Goal: Task Accomplishment & Management: Manage account settings

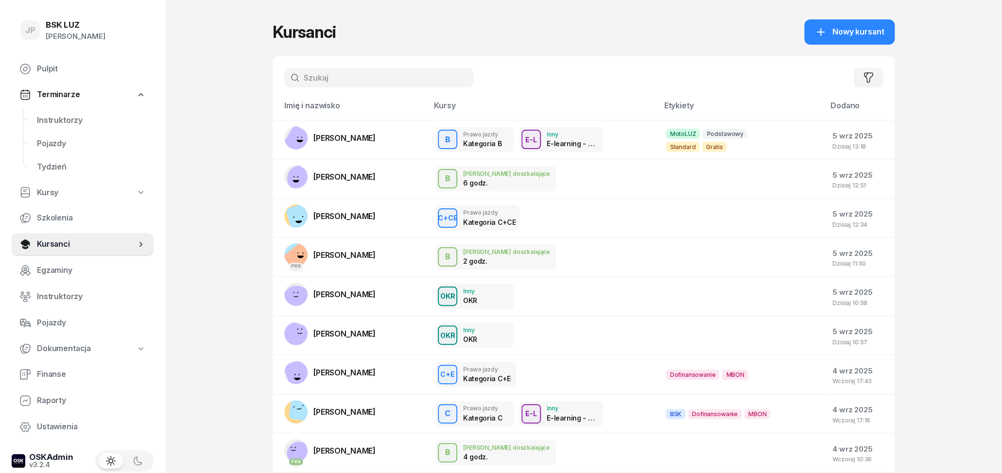
click at [314, 78] on input "text" at bounding box center [379, 77] width 190 height 19
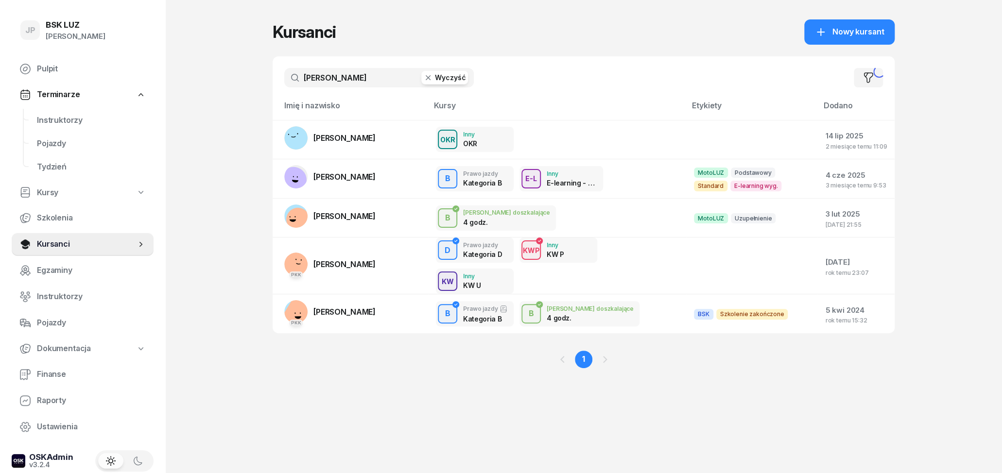
type input "[PERSON_NAME]"
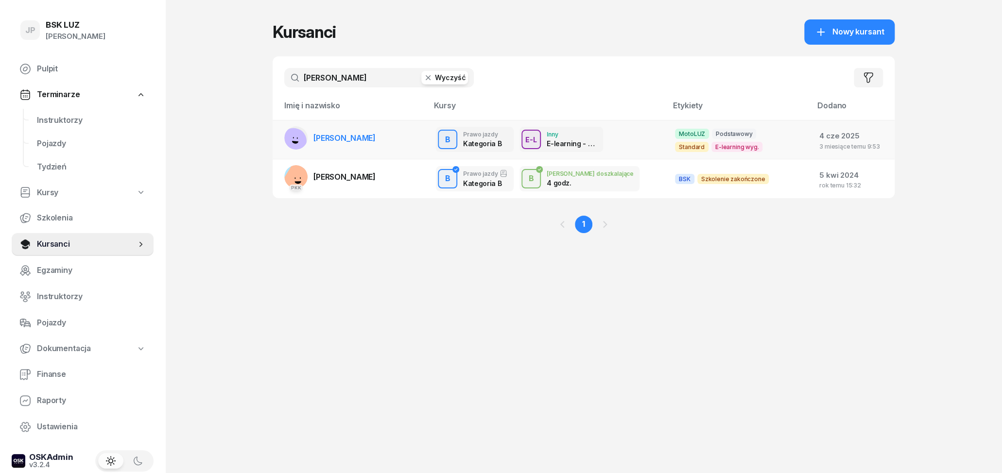
click at [330, 135] on span "ANDRZEJ NOWOSAD" at bounding box center [344, 138] width 62 height 10
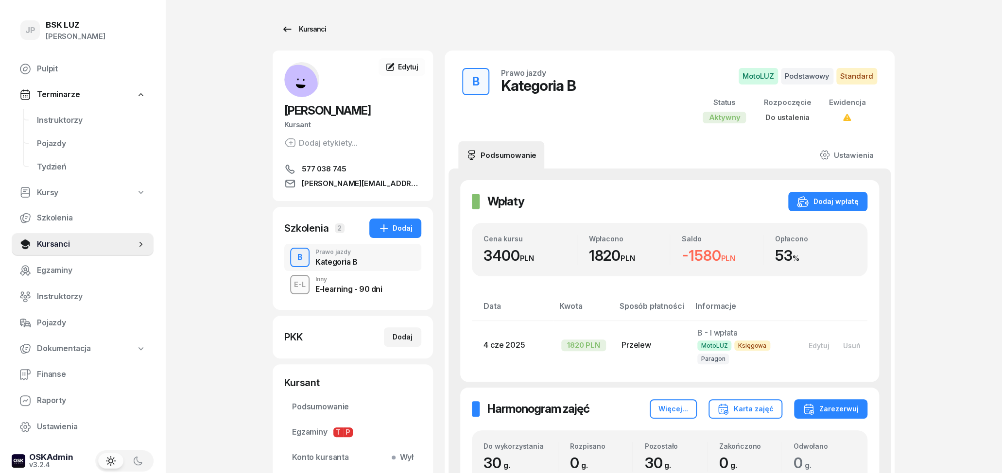
click at [289, 32] on icon at bounding box center [287, 29] width 12 height 12
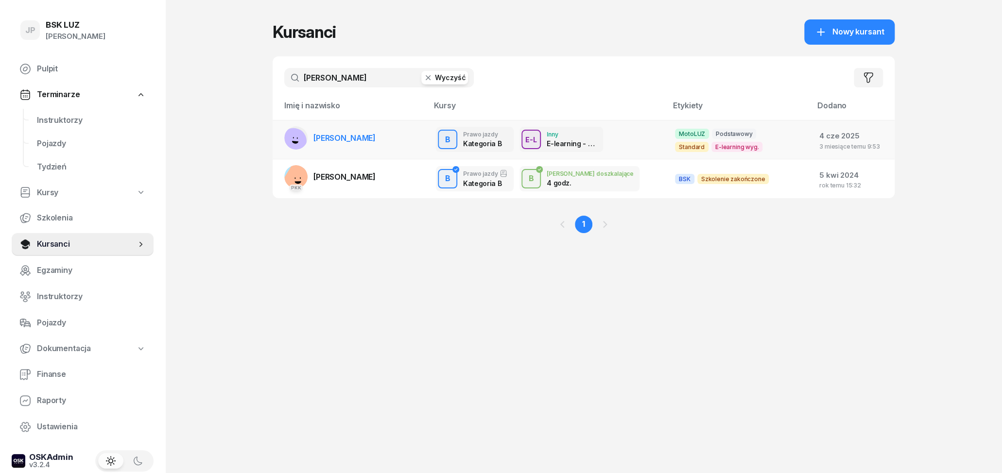
click at [347, 141] on span "ANDRZEJ NOWOSAD" at bounding box center [344, 138] width 62 height 10
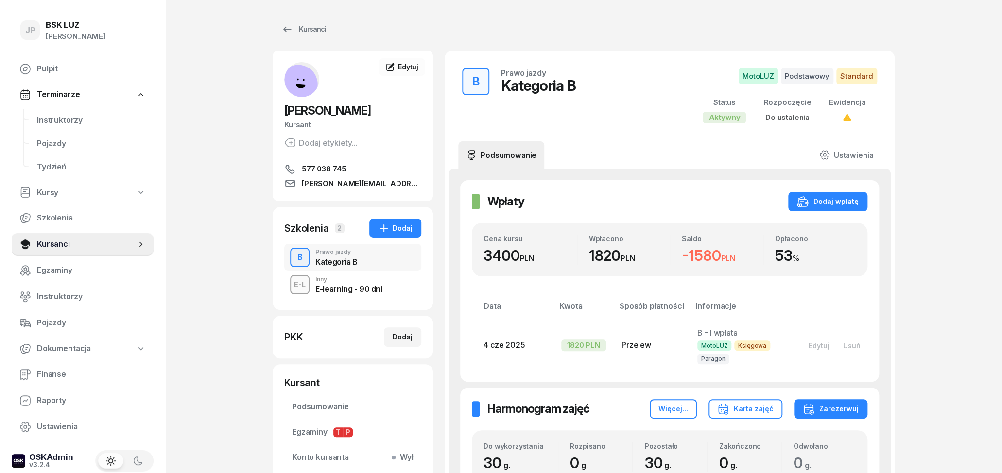
click at [341, 283] on div "E-learning - 90 dni" at bounding box center [348, 287] width 67 height 11
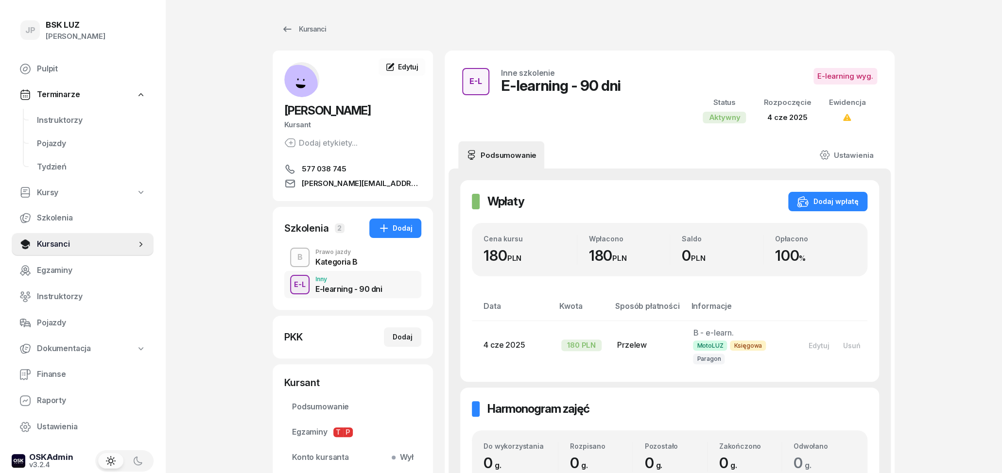
click at [333, 264] on div "Kategoria B" at bounding box center [336, 262] width 42 height 8
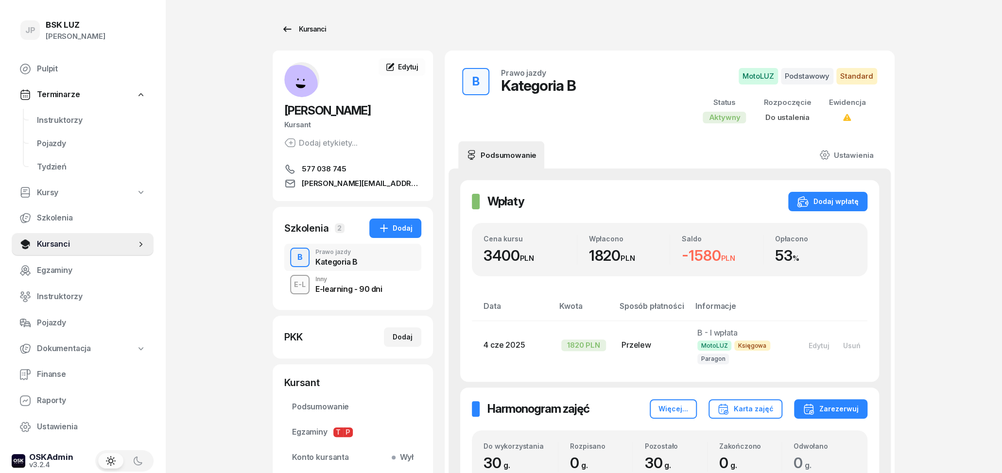
click at [278, 31] on link "Kursanci" at bounding box center [304, 28] width 62 height 19
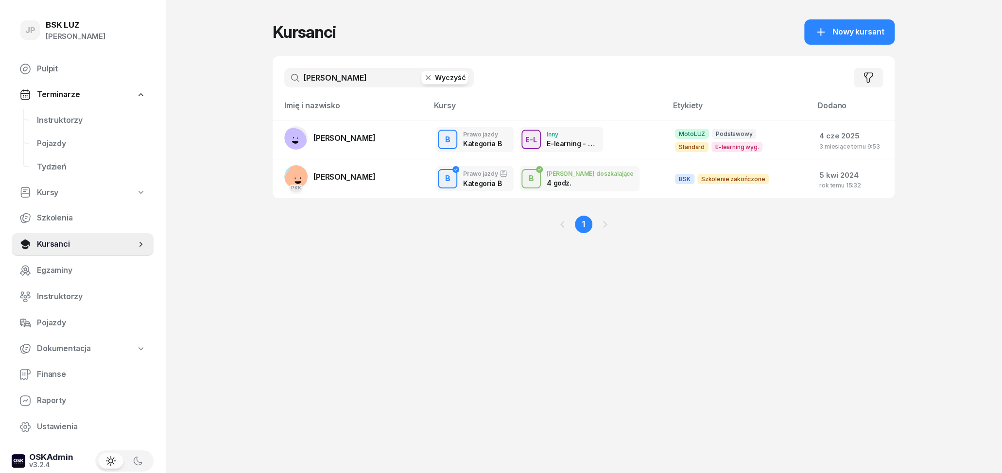
drag, startPoint x: 377, startPoint y: 80, endPoint x: 213, endPoint y: 63, distance: 165.1
click at [284, 68] on input "nowosad" at bounding box center [379, 77] width 190 height 19
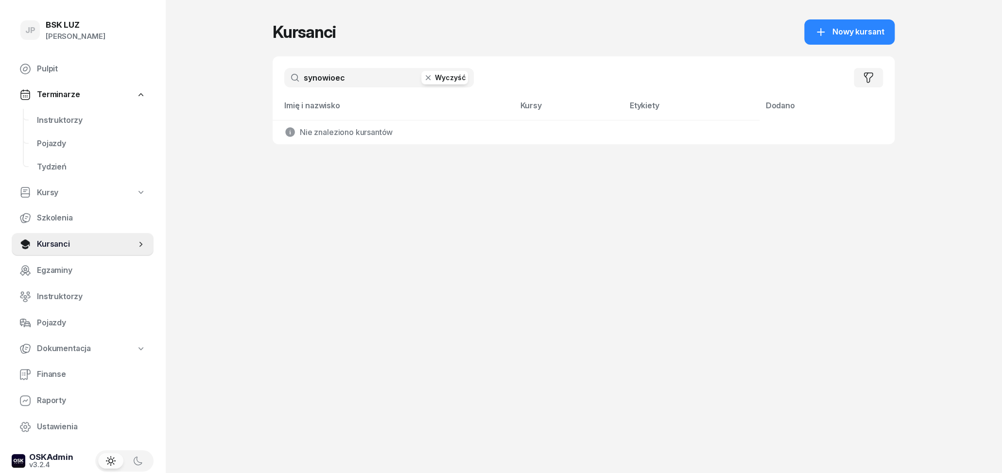
drag, startPoint x: 363, startPoint y: 83, endPoint x: 330, endPoint y: 80, distance: 32.2
click at [330, 80] on input "synowioec" at bounding box center [379, 77] width 190 height 19
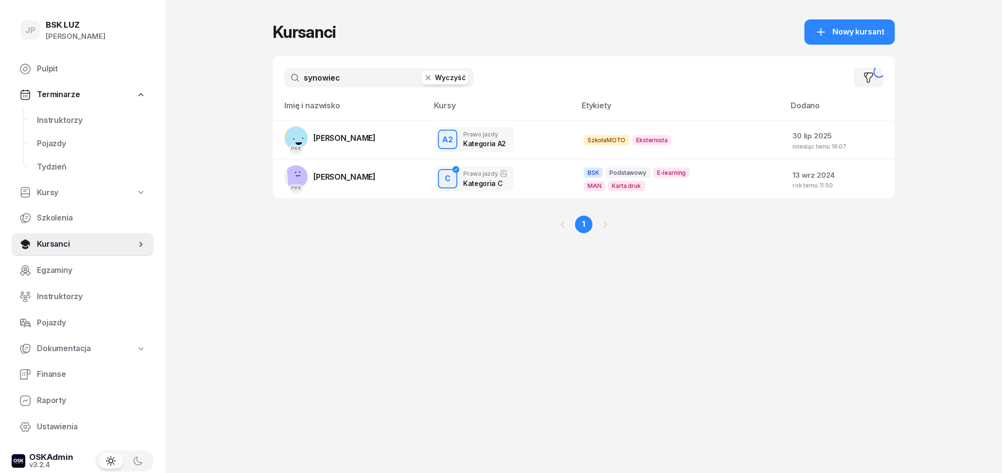
type input "synowiec"
click at [344, 135] on span "JAKUB SYNOWIEC" at bounding box center [344, 138] width 62 height 10
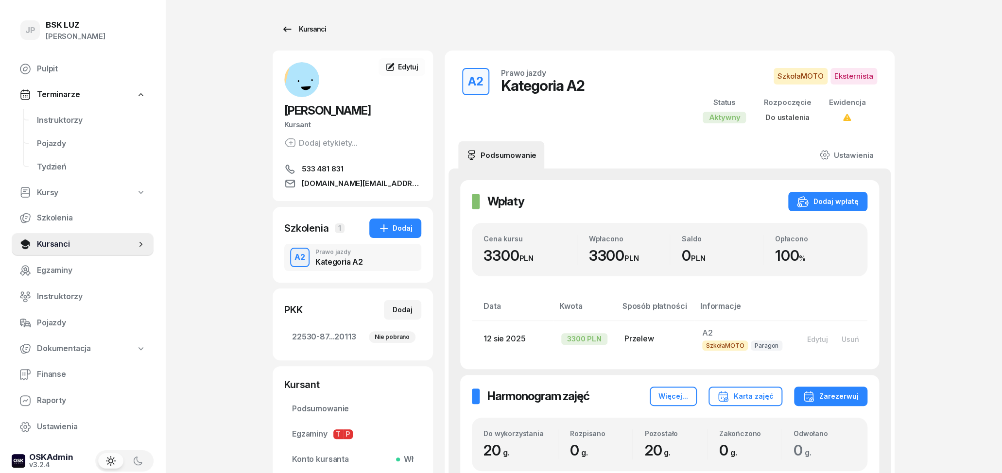
click at [288, 28] on icon at bounding box center [287, 29] width 12 height 12
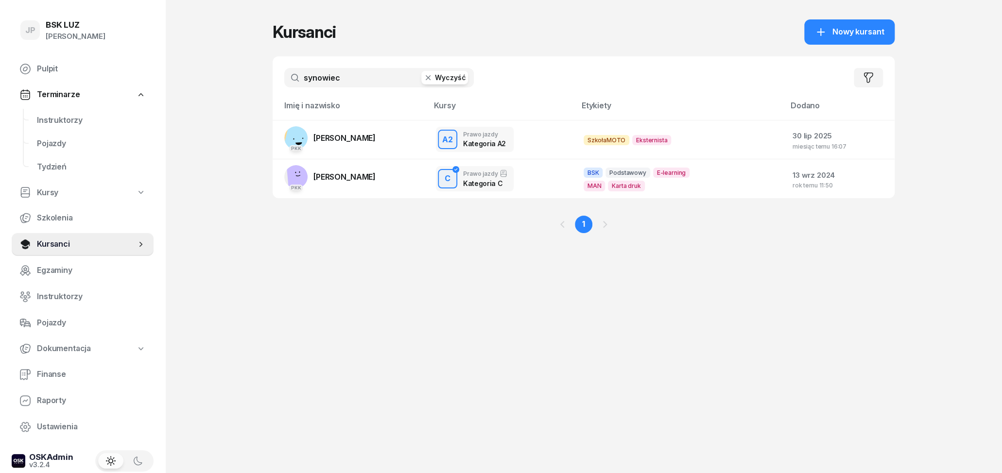
drag, startPoint x: 359, startPoint y: 75, endPoint x: 251, endPoint y: 59, distance: 108.5
click at [284, 68] on input "synowiec" at bounding box center [379, 77] width 190 height 19
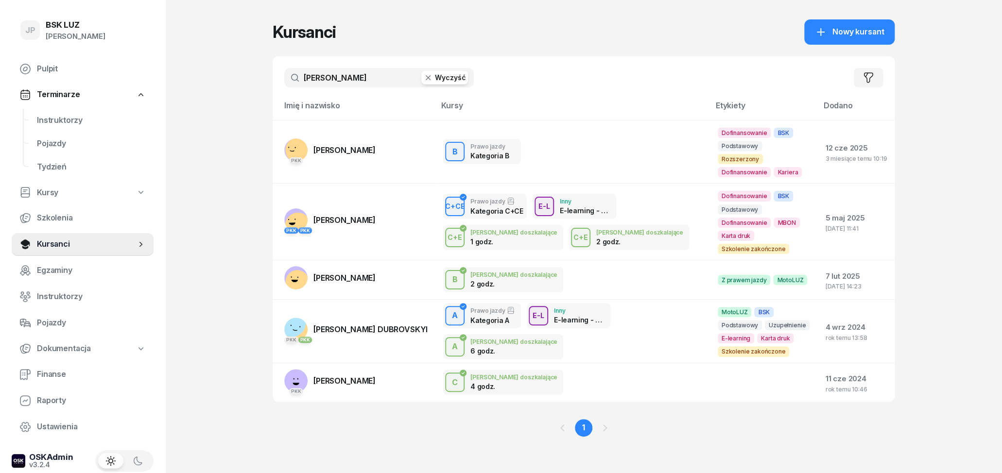
type input "dubas"
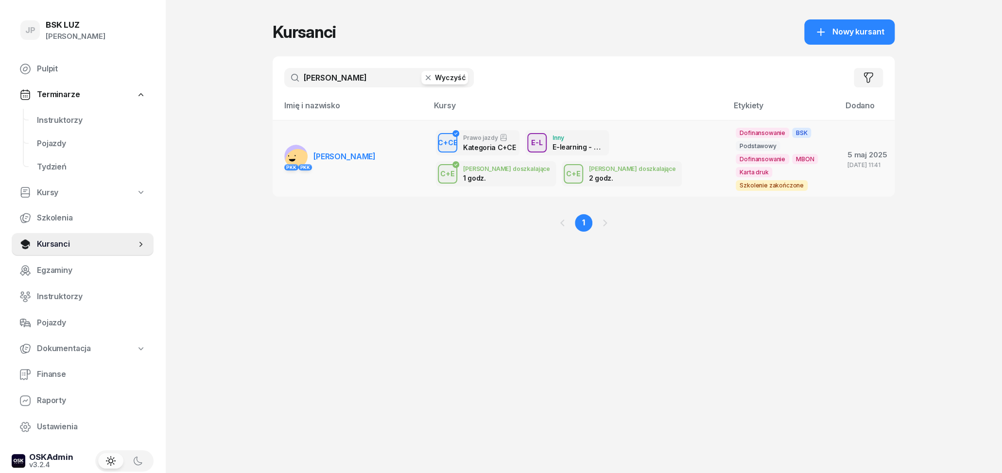
click at [317, 152] on span "JAN DUBAS" at bounding box center [344, 157] width 62 height 10
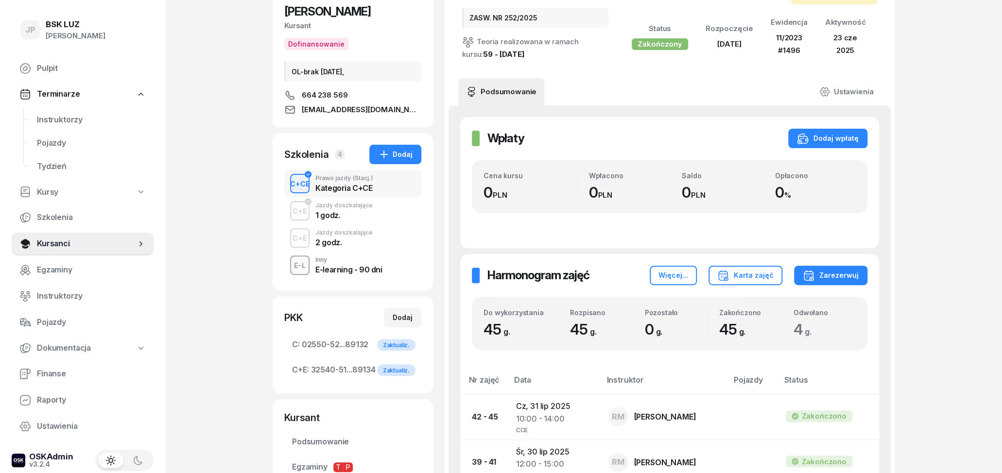
scroll to position [101, 0]
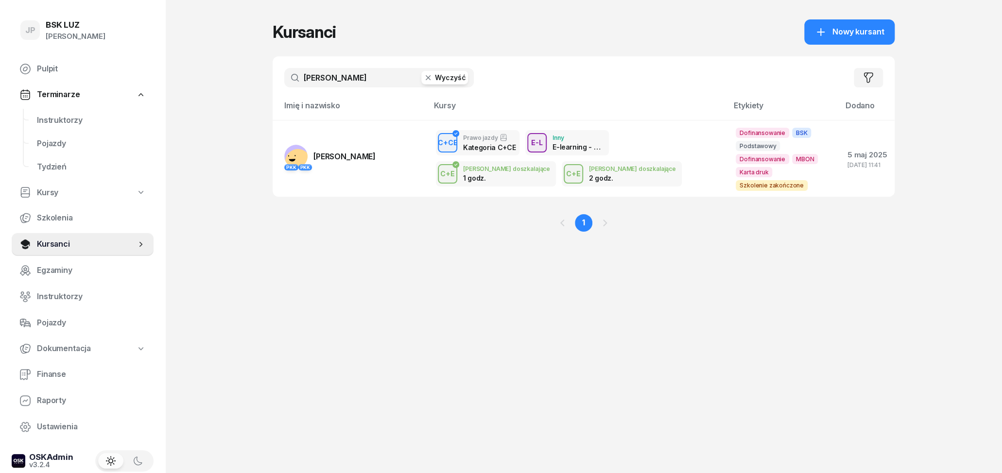
drag, startPoint x: 347, startPoint y: 82, endPoint x: 271, endPoint y: 83, distance: 76.8
click at [284, 83] on input "dubas" at bounding box center [379, 77] width 190 height 19
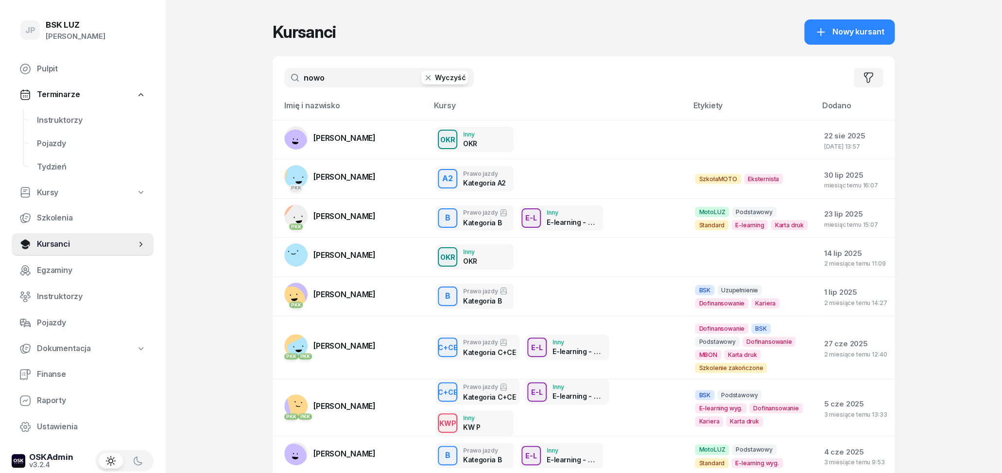
type input "nowo"
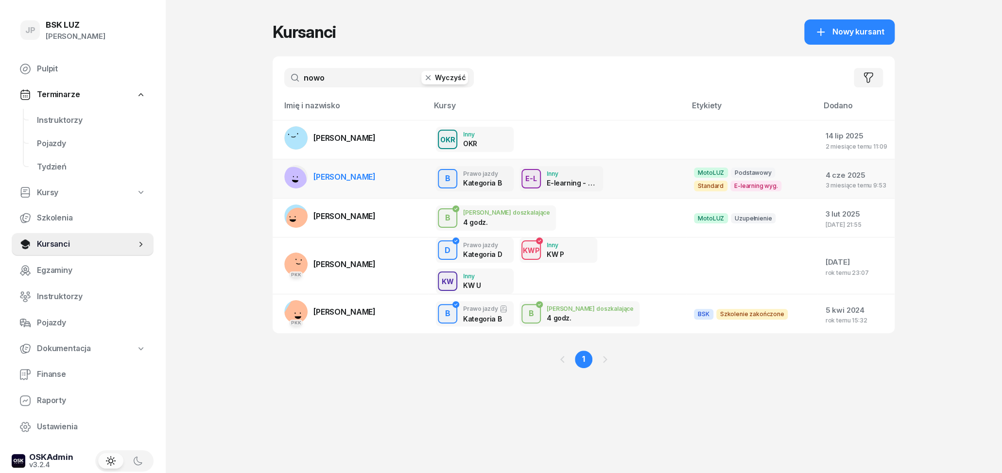
click at [346, 173] on span "ANDRZEJ NOWOSAD" at bounding box center [344, 177] width 62 height 10
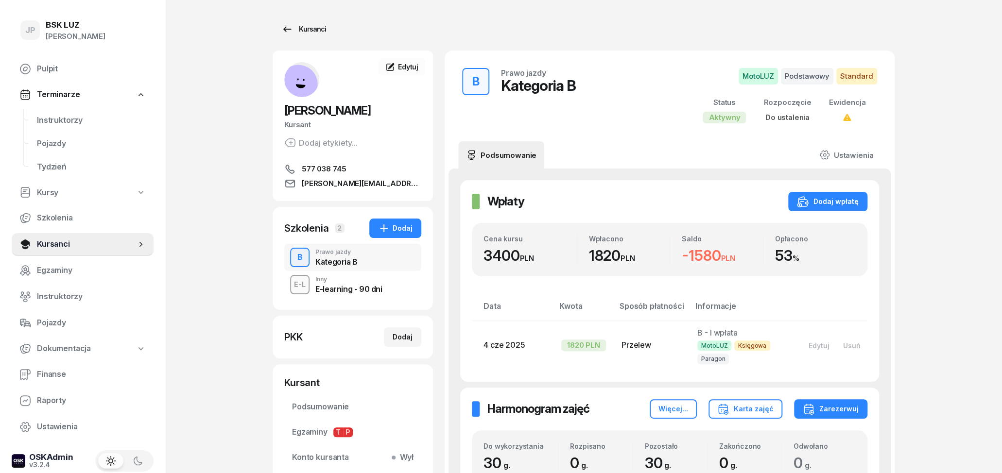
click at [282, 32] on icon at bounding box center [287, 29] width 12 height 12
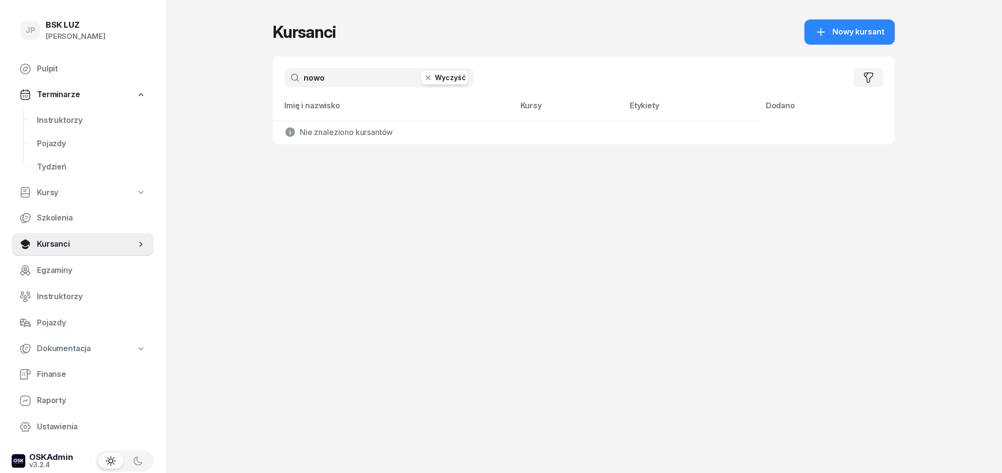
click at [448, 84] on button "Wyczyść" at bounding box center [444, 78] width 47 height 14
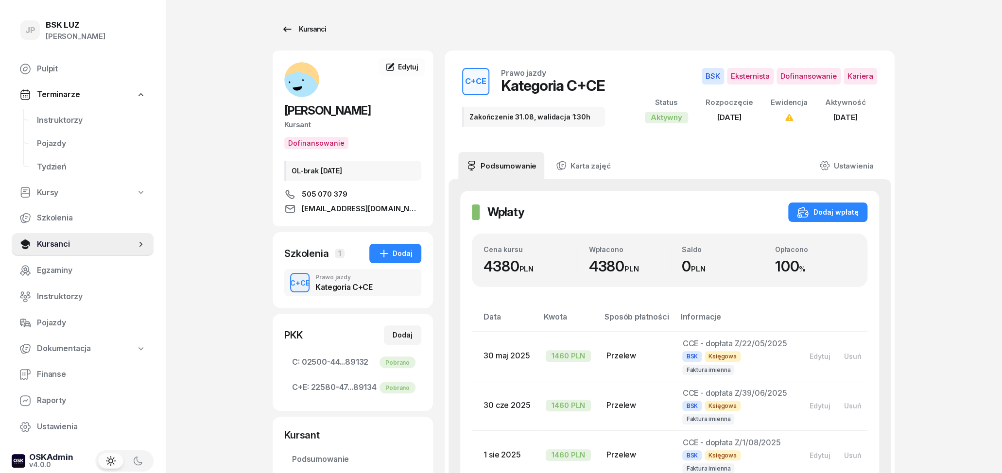
click at [284, 29] on icon at bounding box center [287, 28] width 8 height 5
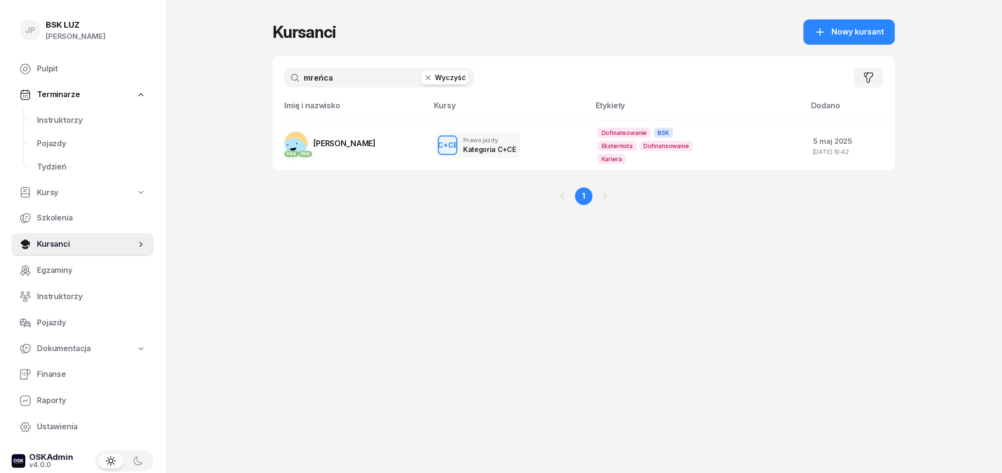
drag, startPoint x: 344, startPoint y: 78, endPoint x: 232, endPoint y: 84, distance: 111.4
click at [284, 84] on input "mreńca" at bounding box center [379, 77] width 190 height 19
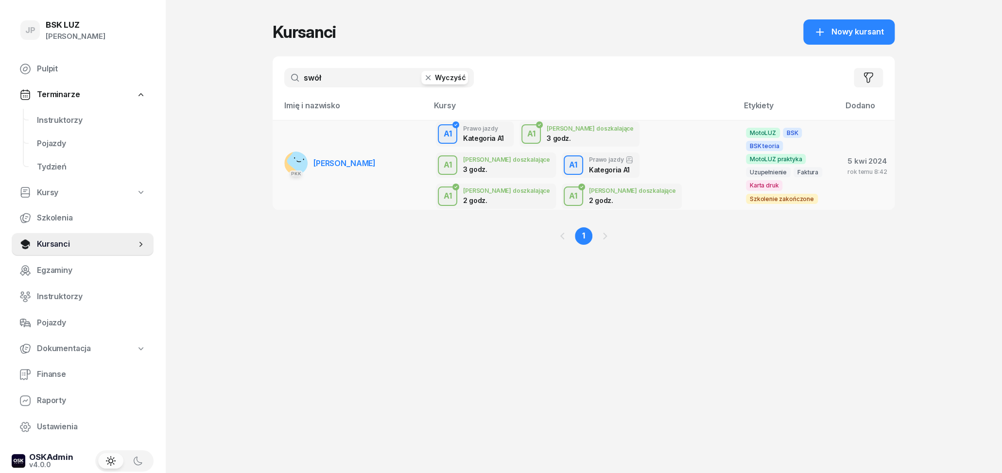
type input "swół"
click at [348, 153] on link "PKK MATEUSZ SWÓŁ" at bounding box center [329, 163] width 91 height 23
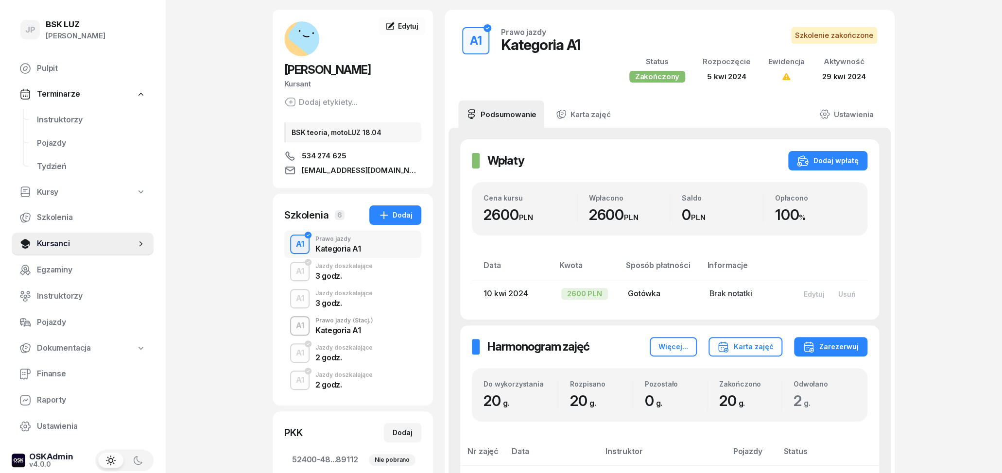
scroll to position [51, 0]
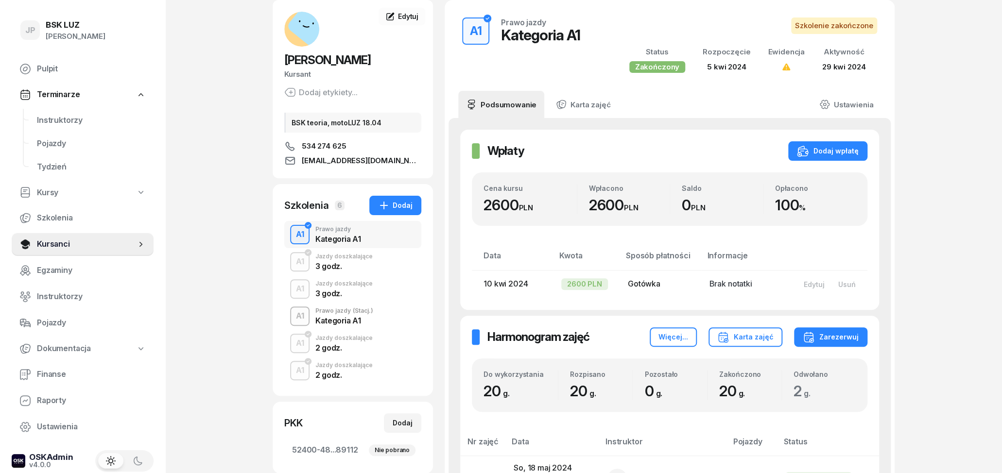
click at [360, 320] on div "Kategoria A1" at bounding box center [344, 321] width 58 height 8
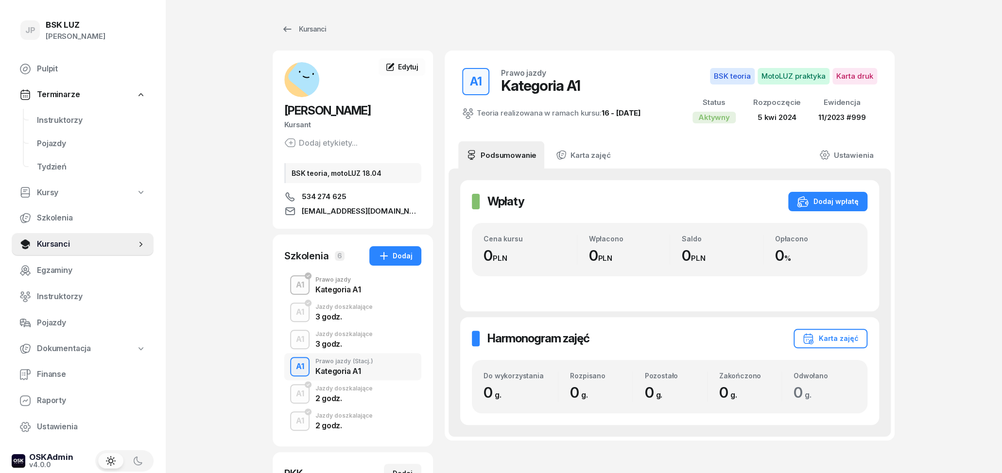
click at [328, 286] on div "Kategoria A1" at bounding box center [337, 290] width 45 height 8
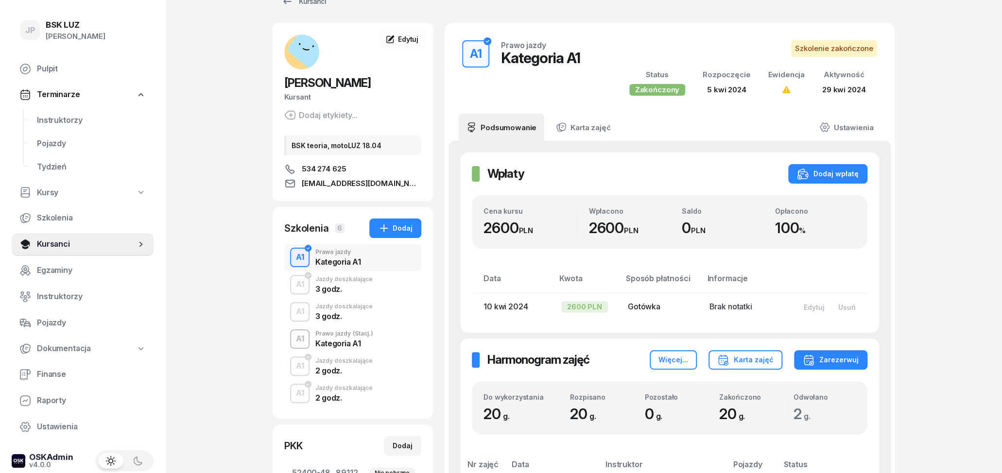
scroll to position [51, 0]
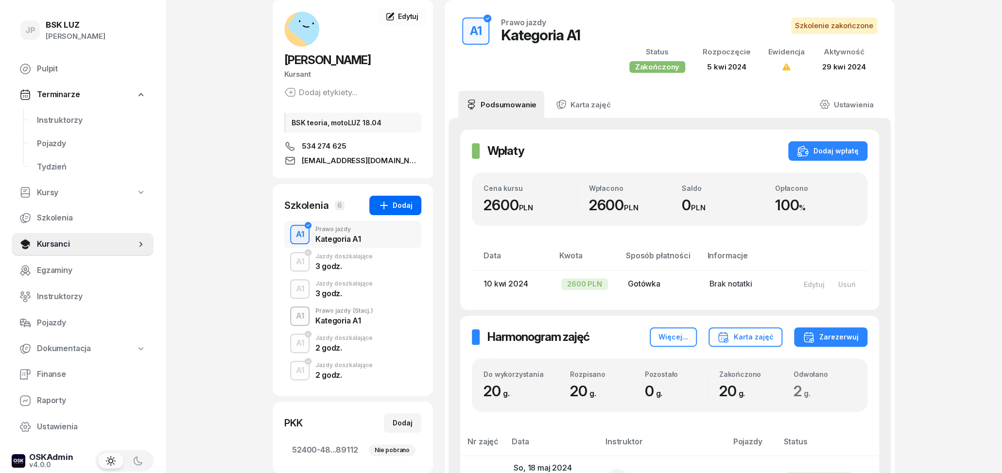
click at [409, 205] on div "Dodaj" at bounding box center [395, 206] width 35 height 12
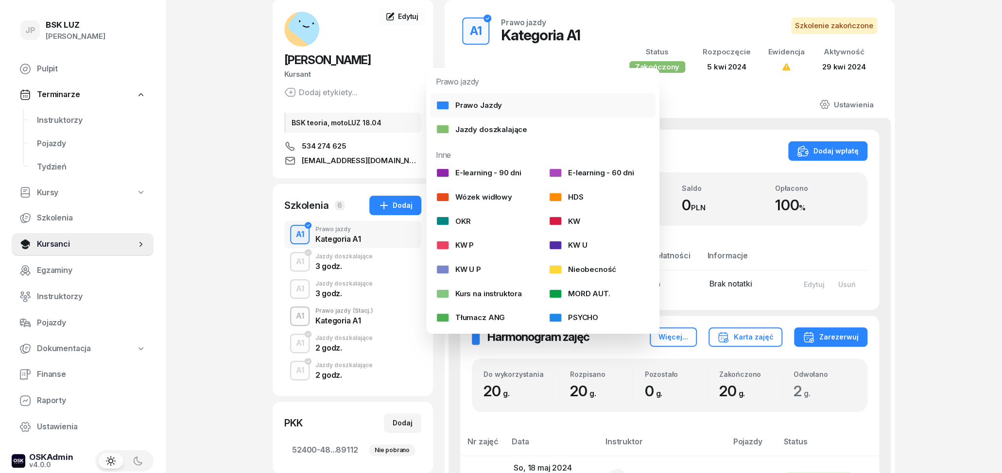
click at [481, 104] on div "Prawo Jazdy" at bounding box center [469, 105] width 66 height 13
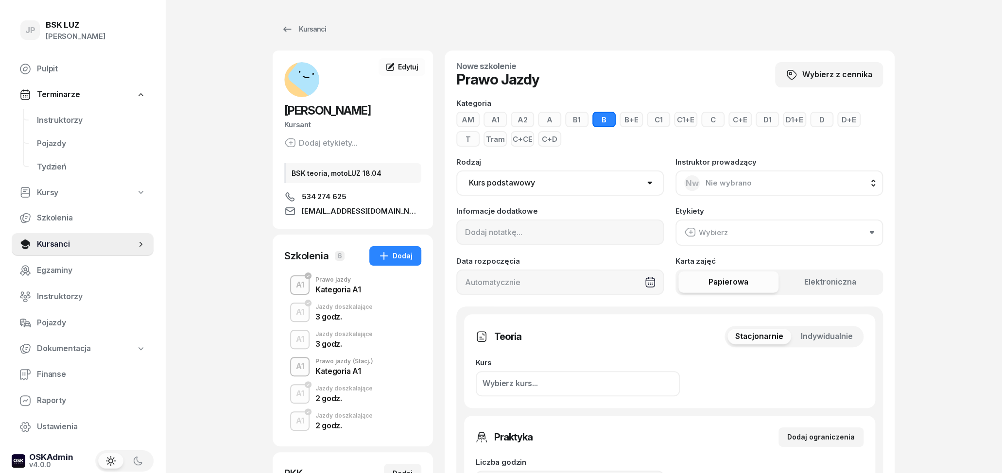
click at [524, 122] on button "A2" at bounding box center [522, 120] width 23 height 16
click at [566, 156] on div "Kategoria AM A1 A2 A B1 B B+E C1 C1+E C C+E D1 D1+E D D+E T Tram C+CE C+D Rodza…" at bounding box center [669, 197] width 427 height 195
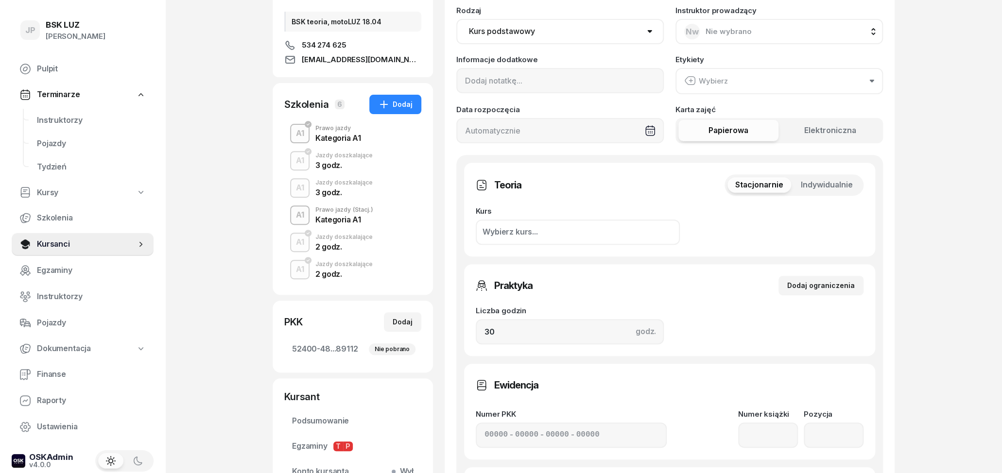
scroll to position [303, 0]
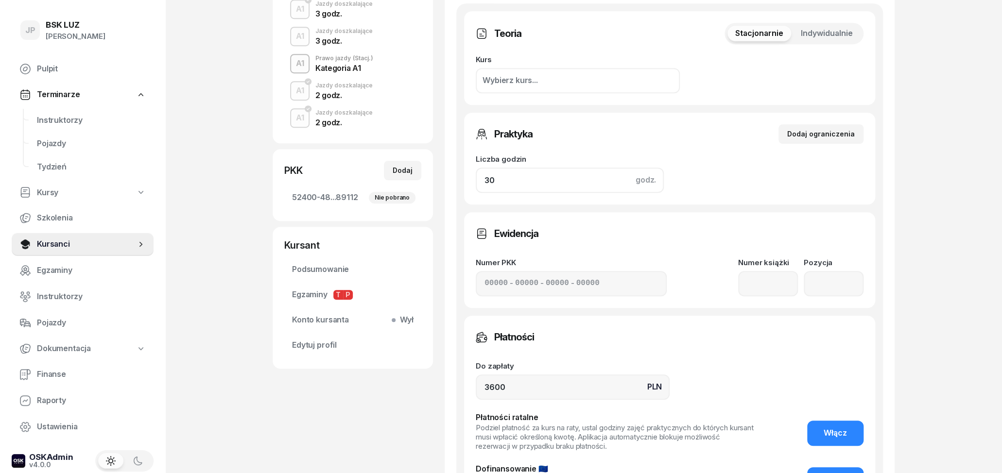
drag, startPoint x: 533, startPoint y: 182, endPoint x: 450, endPoint y: 179, distance: 82.2
click at [476, 179] on input "30" at bounding box center [570, 180] width 188 height 25
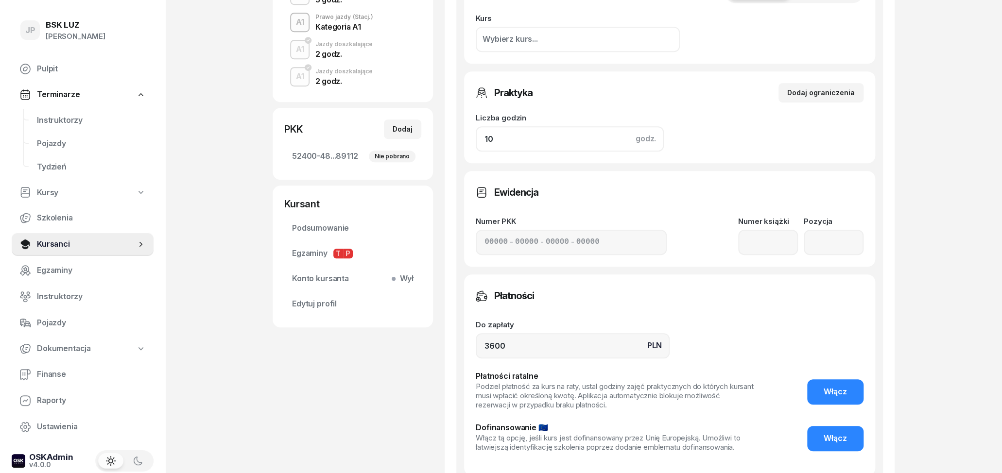
scroll to position [404, 0]
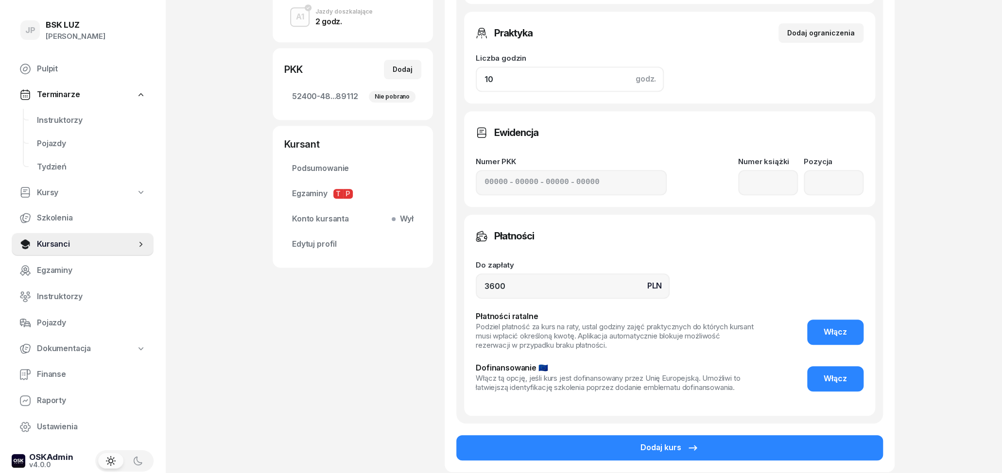
type input "10"
drag, startPoint x: 516, startPoint y: 288, endPoint x: 467, endPoint y: 284, distance: 48.2
click at [476, 284] on input "3600" at bounding box center [573, 286] width 194 height 25
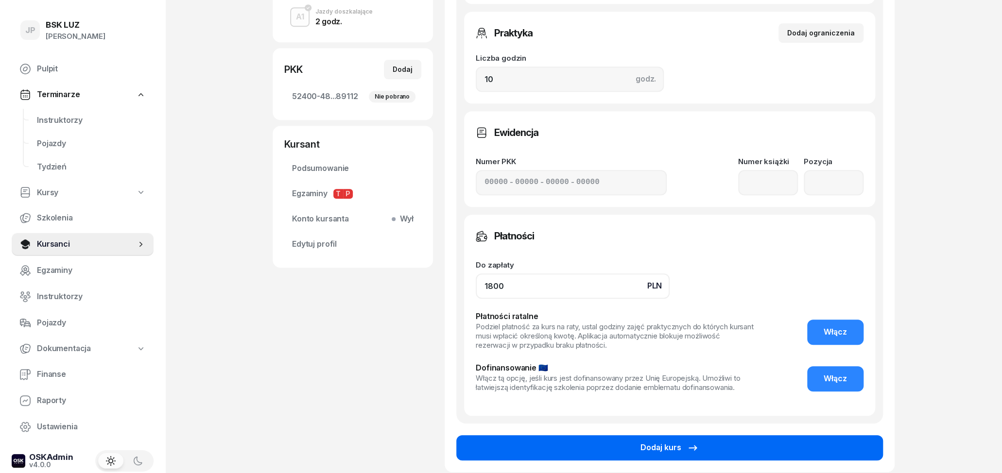
type input "1800"
click at [640, 454] on button "Dodaj kurs" at bounding box center [669, 447] width 427 height 25
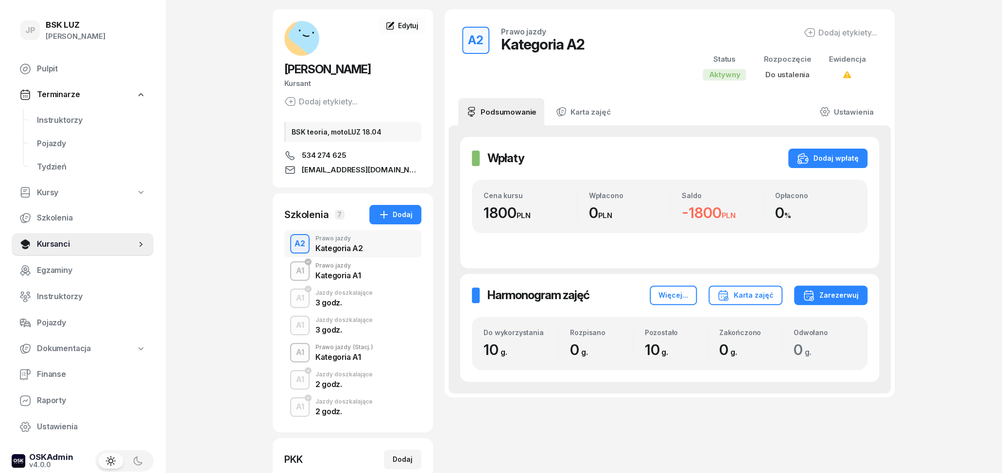
scroll to position [38, 0]
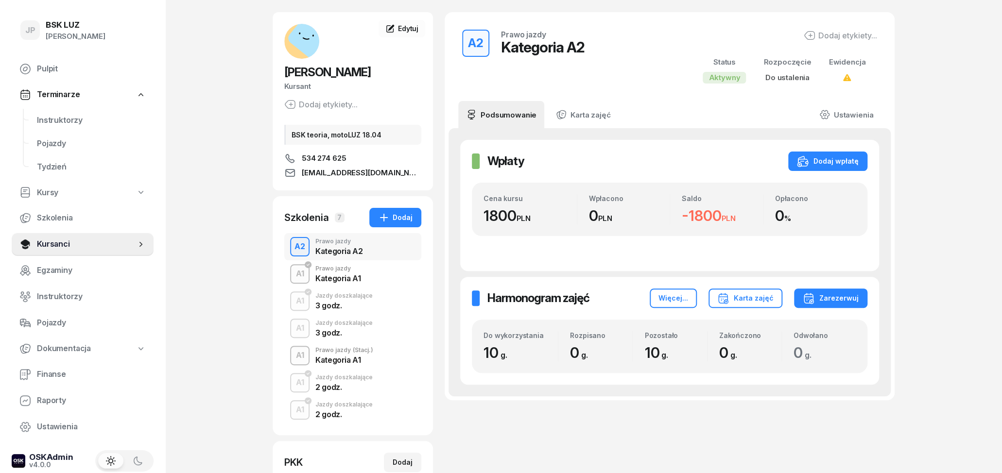
click at [359, 246] on div "Kategoria A2" at bounding box center [338, 249] width 47 height 11
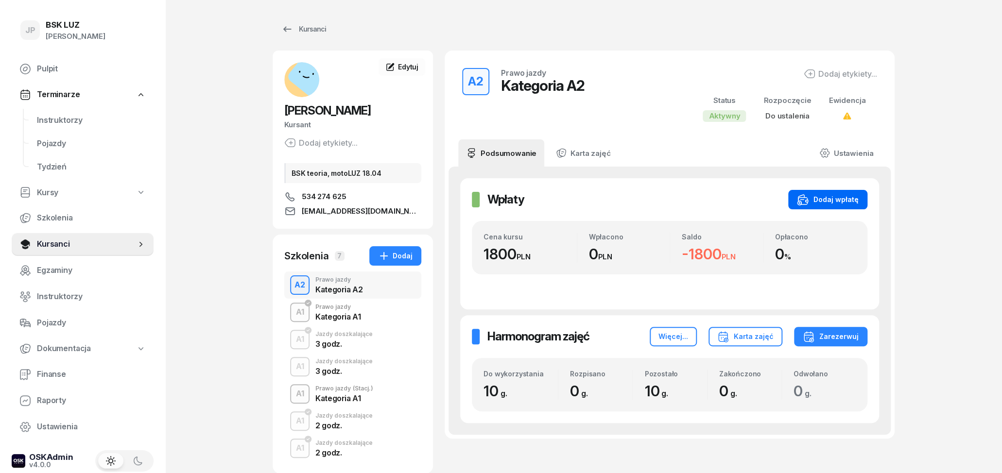
click at [842, 203] on div "Dodaj wpłatę" at bounding box center [828, 200] width 62 height 12
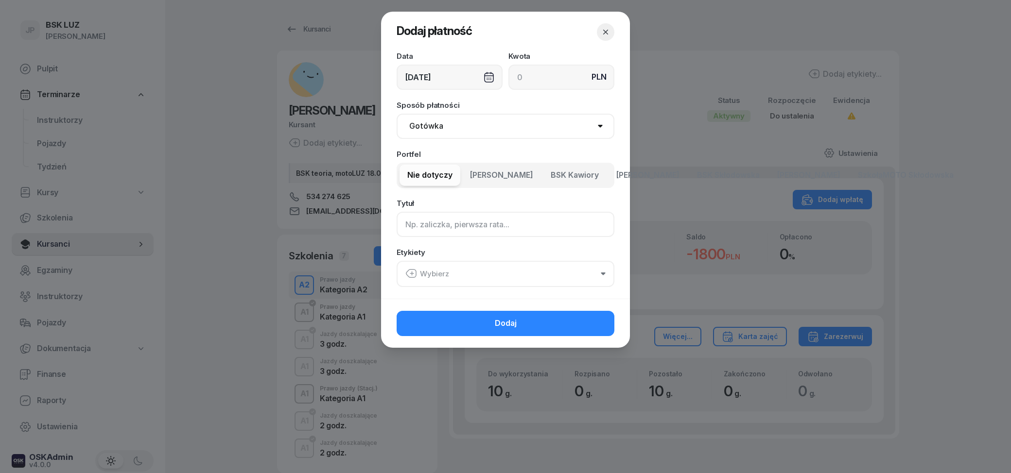
click at [443, 223] on input at bounding box center [506, 224] width 218 height 25
click at [531, 80] on input at bounding box center [561, 77] width 106 height 25
type input "1800"
click at [620, 176] on span "[PERSON_NAME]" at bounding box center [647, 175] width 63 height 13
click at [415, 176] on span "Nie dotyczy" at bounding box center [429, 175] width 45 height 13
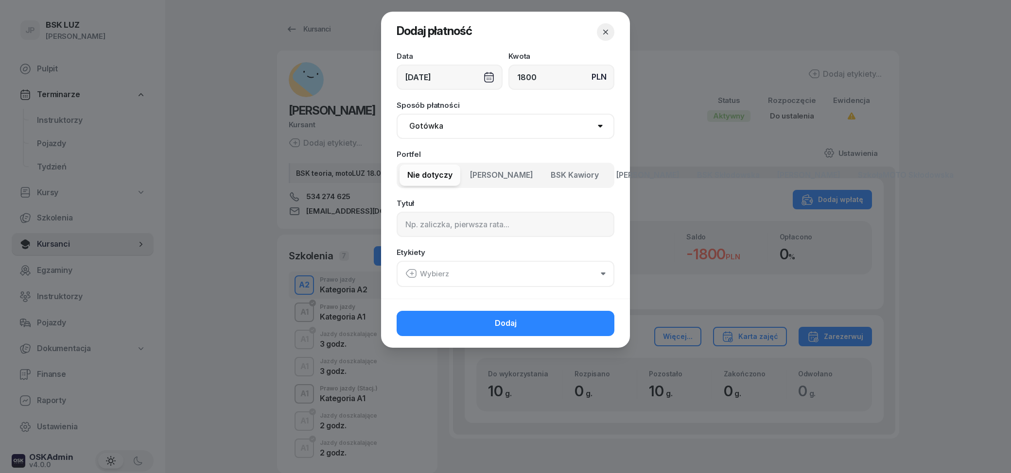
click at [626, 177] on span "[PERSON_NAME]" at bounding box center [647, 175] width 63 height 13
click at [420, 177] on span "Nie dotyczy" at bounding box center [429, 175] width 45 height 13
click at [453, 221] on input at bounding box center [506, 224] width 218 height 25
click at [466, 271] on button "Wybierz" at bounding box center [506, 274] width 218 height 26
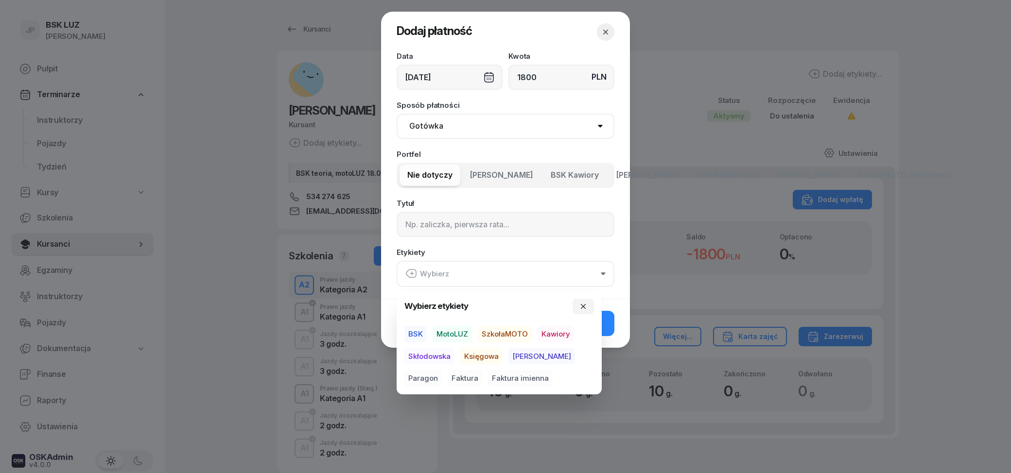
click at [503, 330] on span "SzkołaMOTO" at bounding box center [505, 334] width 54 height 17
click at [496, 248] on div "Data 05/09/2025 Kwota PLN 1800 Sposób płatności Gotówka Karta Przelew Płatności…" at bounding box center [505, 175] width 249 height 246
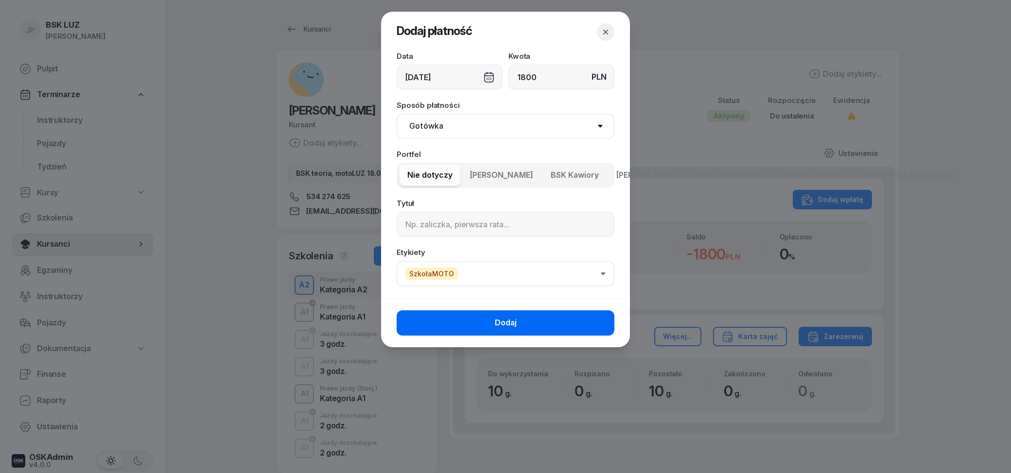
click at [575, 321] on button "Dodaj" at bounding box center [506, 323] width 218 height 25
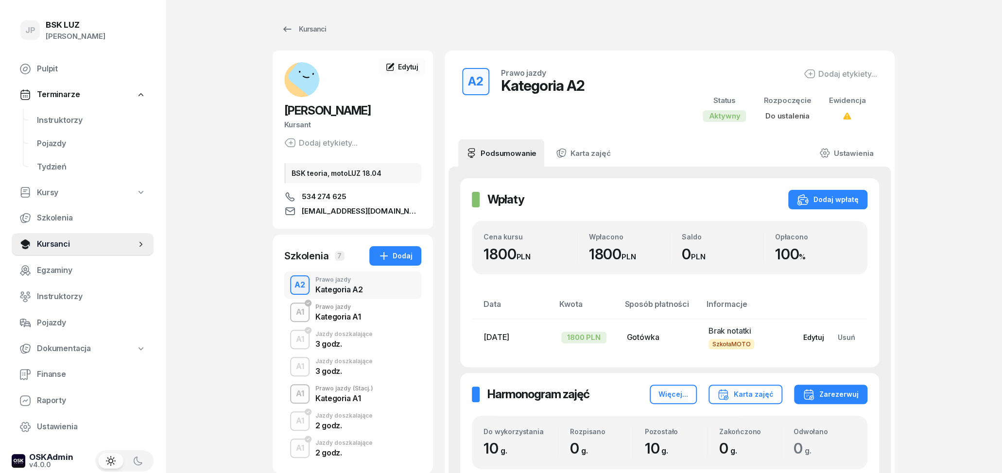
click at [808, 339] on div "Edytuj" at bounding box center [813, 337] width 21 height 8
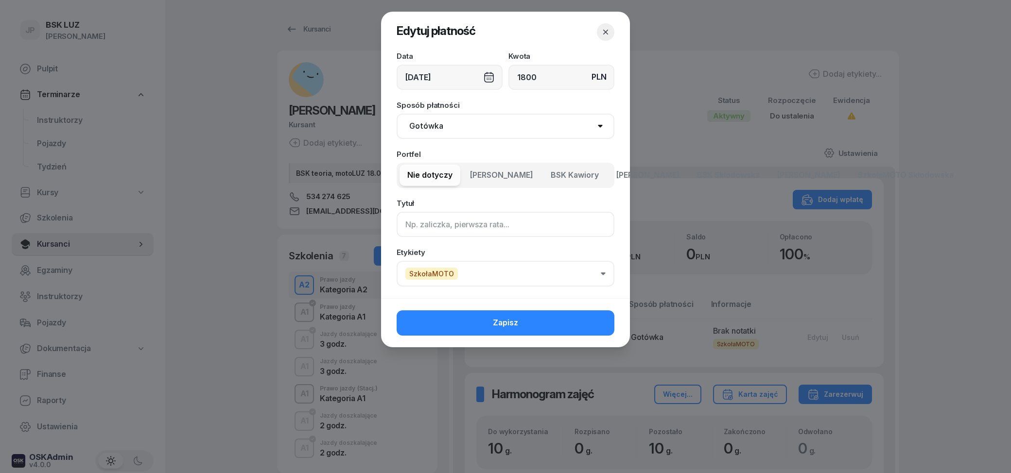
click at [423, 219] on input at bounding box center [506, 224] width 218 height 25
click at [403, 224] on input "Skłodowska" at bounding box center [506, 224] width 218 height 25
click at [442, 225] on input "Gotówką, Skłodowska" at bounding box center [506, 224] width 218 height 25
click at [512, 223] on input "Gotówką - Skłodowska" at bounding box center [506, 224] width 218 height 25
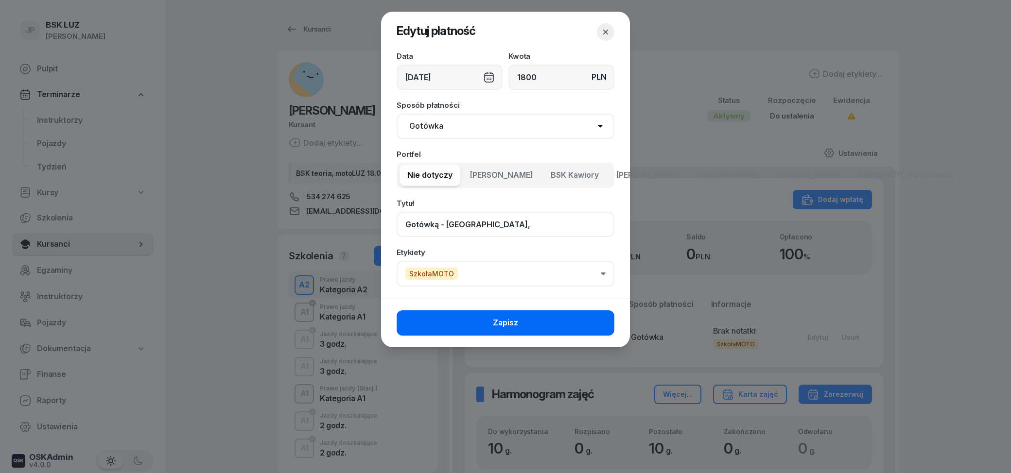
type input "Gotówką - [GEOGRAPHIC_DATA],"
click at [530, 329] on button "Zapisz" at bounding box center [506, 323] width 218 height 25
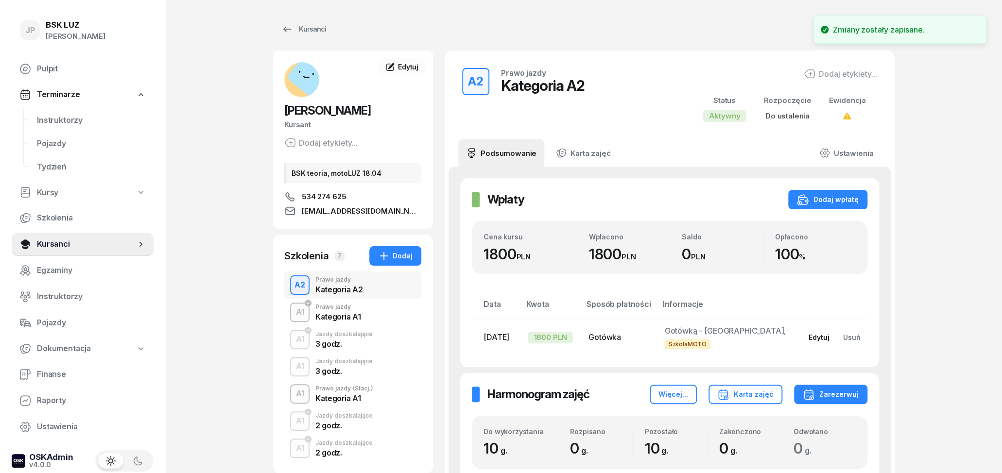
click at [819, 340] on div "Edytuj" at bounding box center [819, 337] width 21 height 8
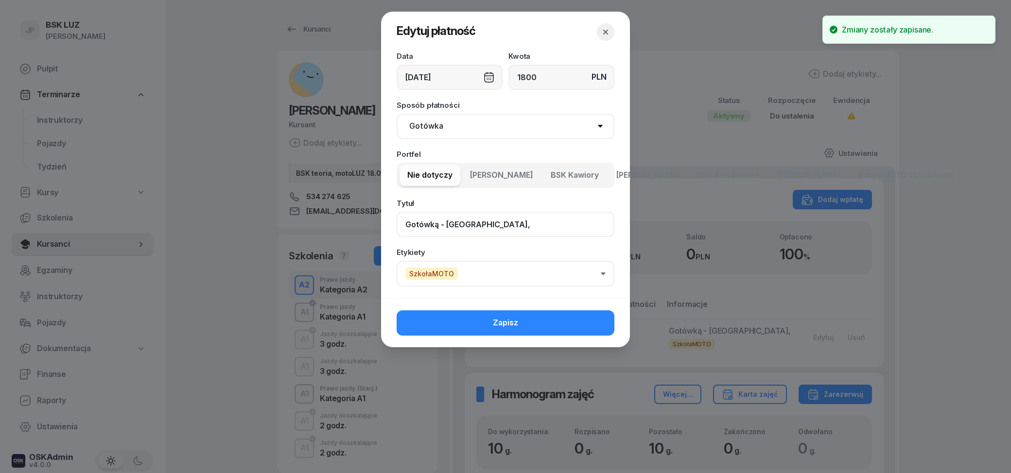
click at [522, 231] on input "Gotówką - [GEOGRAPHIC_DATA]," at bounding box center [506, 224] width 218 height 25
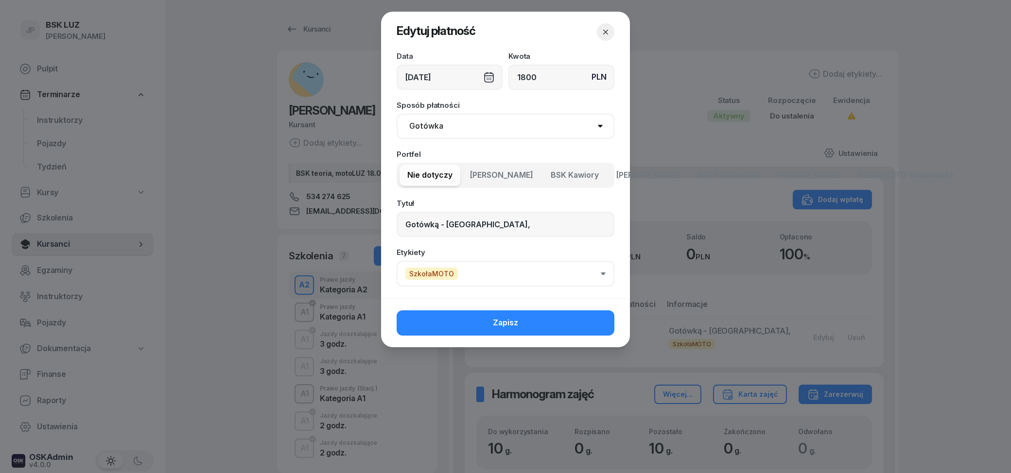
click at [606, 30] on icon "button" at bounding box center [606, 32] width 10 height 10
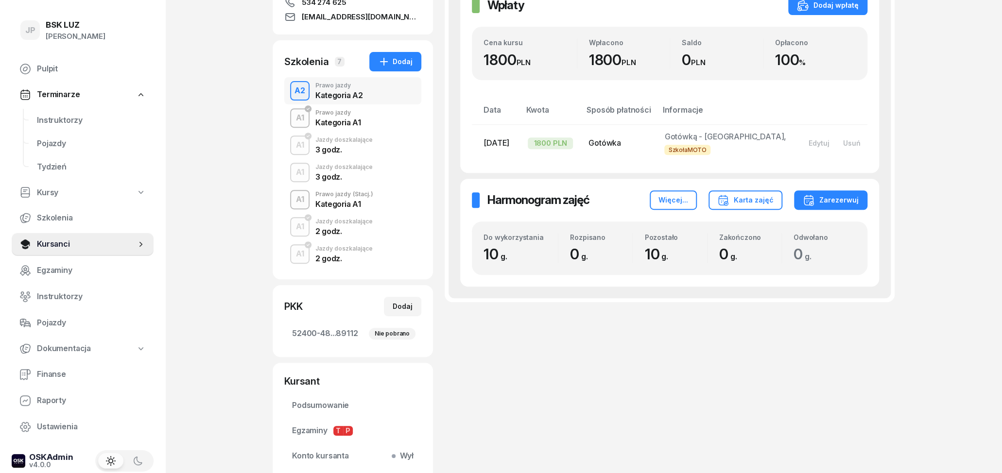
scroll to position [202, 0]
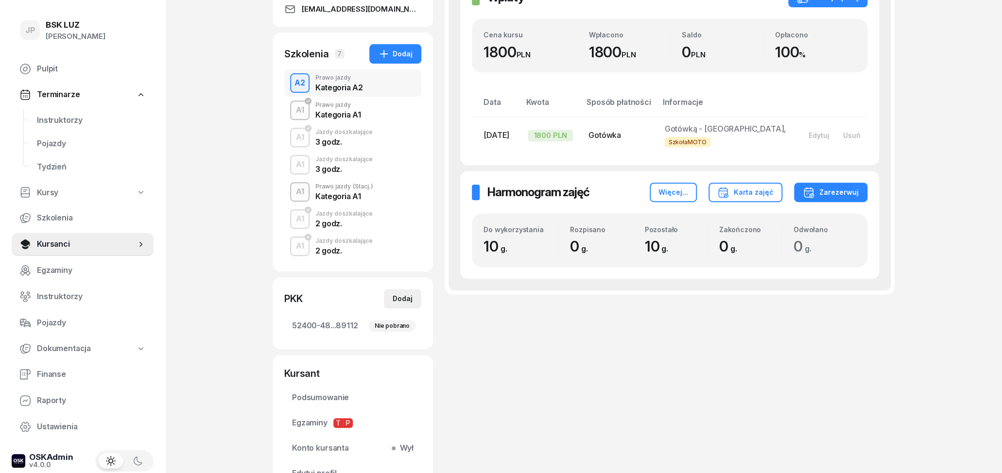
click at [408, 301] on div "Dodaj" at bounding box center [403, 299] width 20 height 12
select select
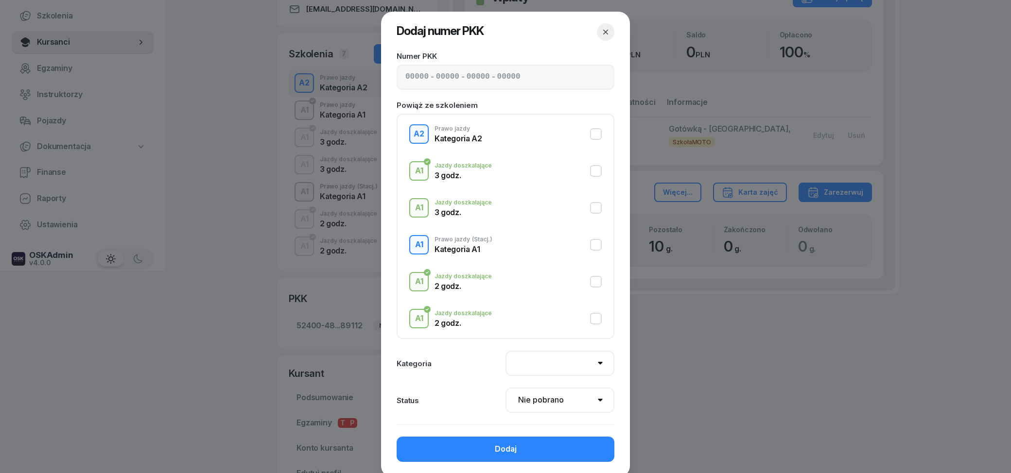
click at [455, 81] on div "- - -" at bounding box center [506, 77] width 218 height 25
click at [476, 80] on input at bounding box center [478, 77] width 23 height 13
type input "62520"
type input "9"
type input "6"
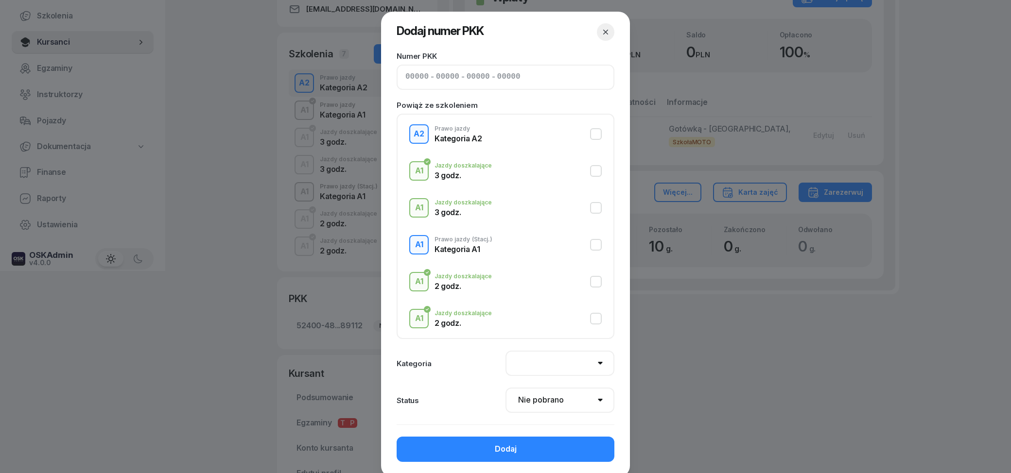
click at [406, 76] on input at bounding box center [416, 77] width 23 height 13
type input "62520"
type input "96040"
type input "99283"
type input "89113"
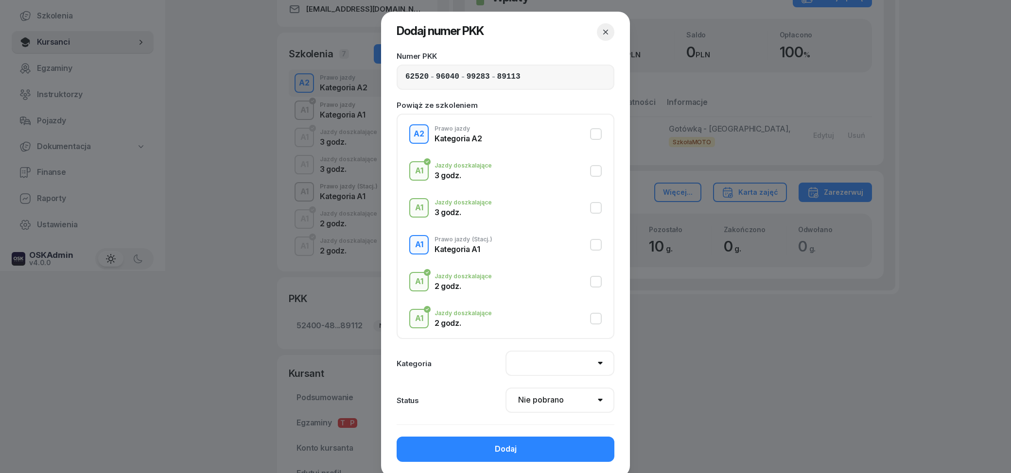
click at [548, 133] on button "A2 Prawo jazdy Kategoria A2" at bounding box center [505, 133] width 192 height 19
select select "A2"
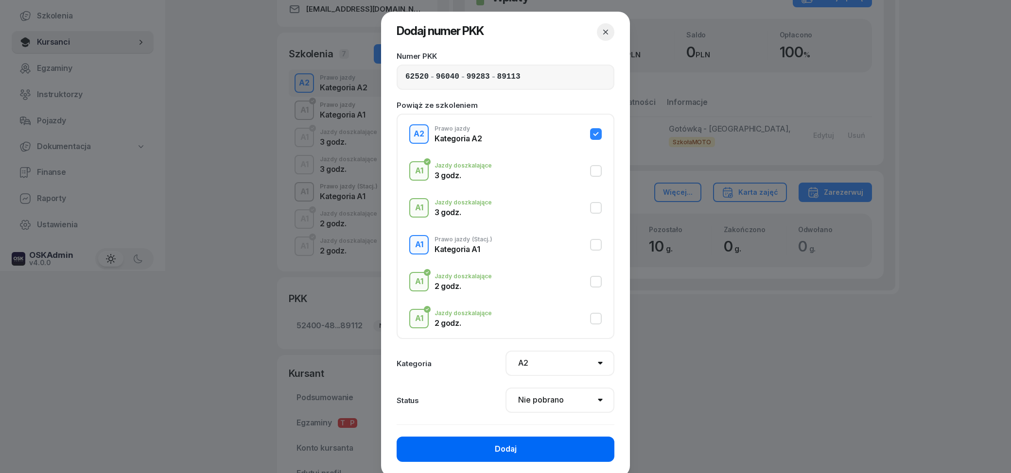
click at [529, 447] on button "Dodaj" at bounding box center [506, 449] width 218 height 25
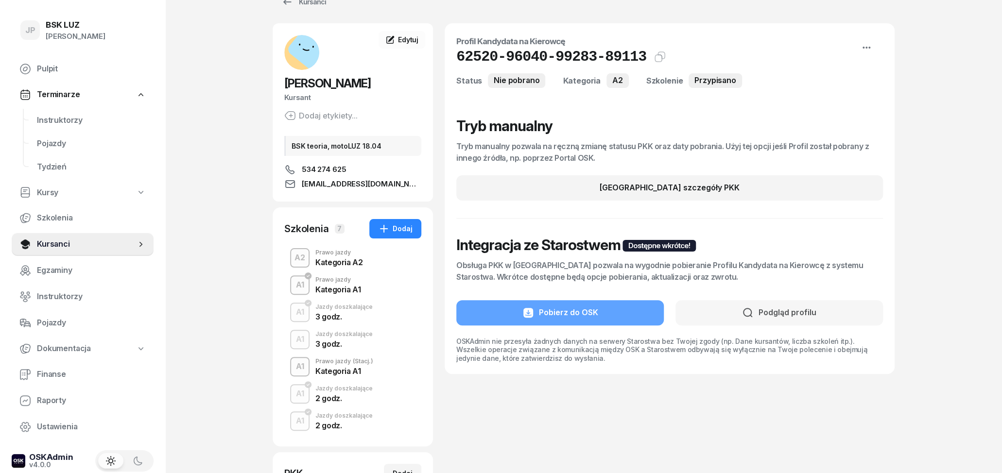
scroll to position [51, 0]
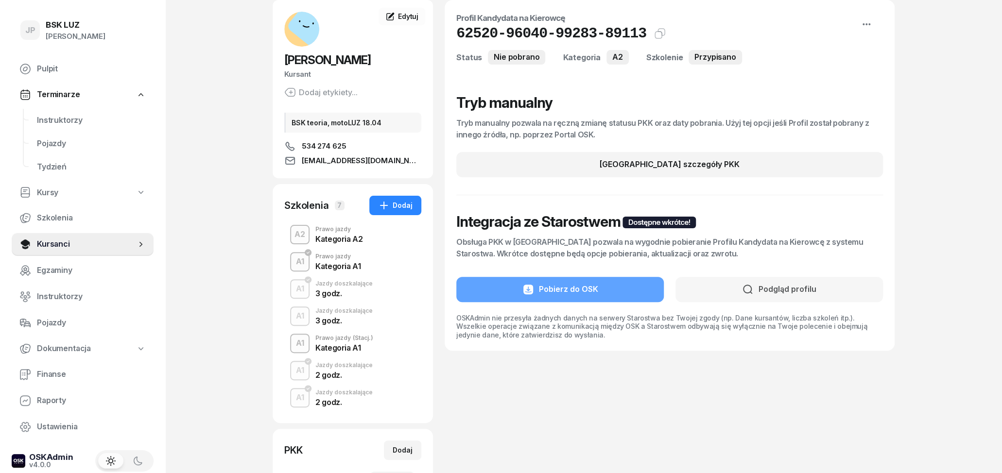
click at [364, 238] on div "A2 Prawo jazdy Kategoria A2" at bounding box center [352, 234] width 137 height 27
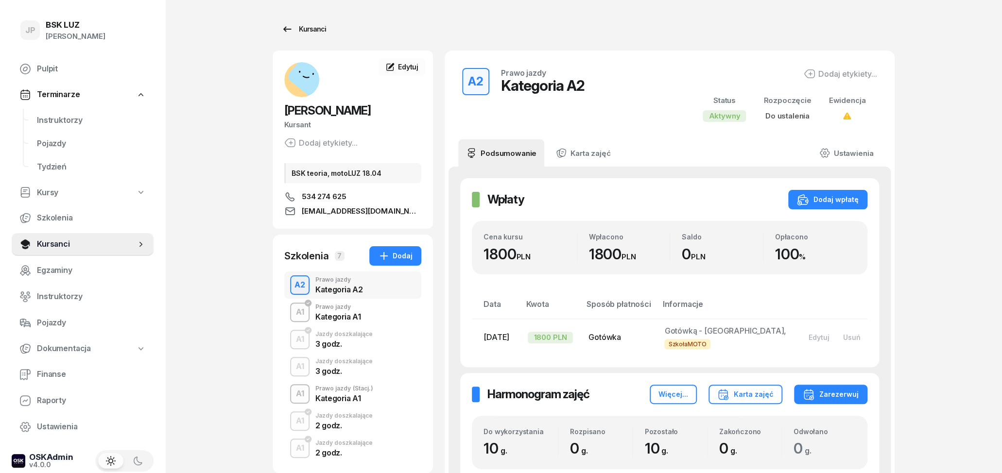
click at [295, 32] on div "Kursanci" at bounding box center [303, 29] width 45 height 12
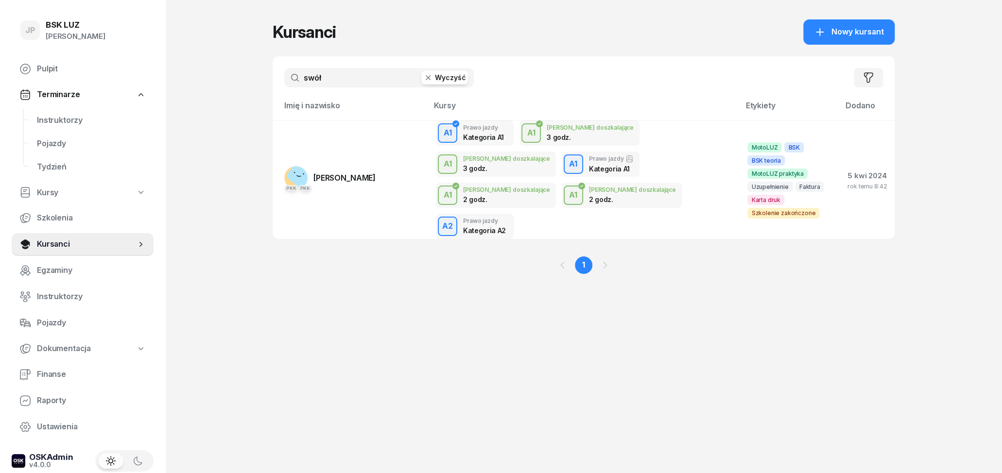
click at [434, 82] on button "Wyczyść" at bounding box center [444, 78] width 47 height 14
click at [379, 80] on input "text" at bounding box center [379, 77] width 190 height 19
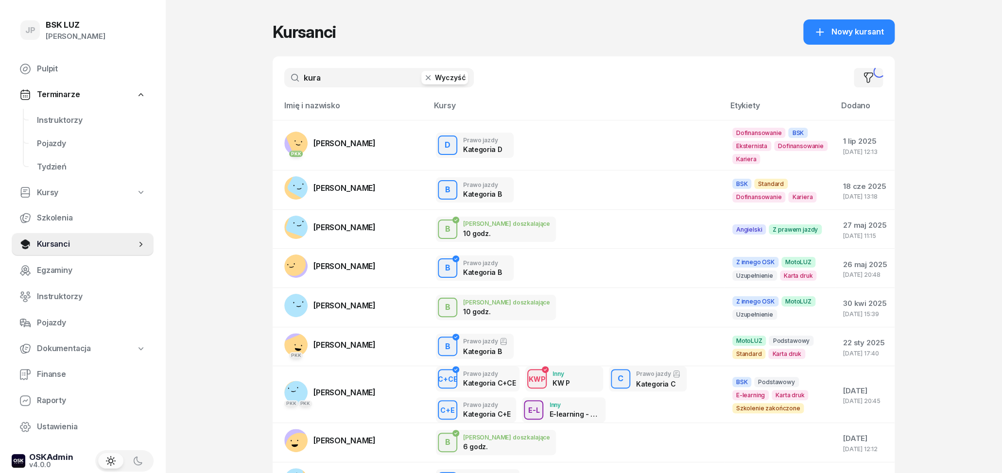
type input "kura"
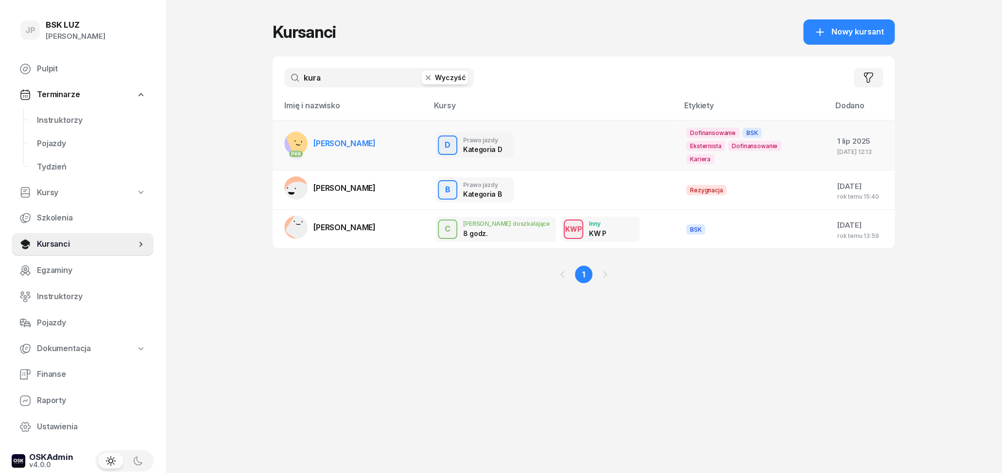
click at [385, 157] on td "PKK PAWEŁ KURA" at bounding box center [351, 145] width 156 height 51
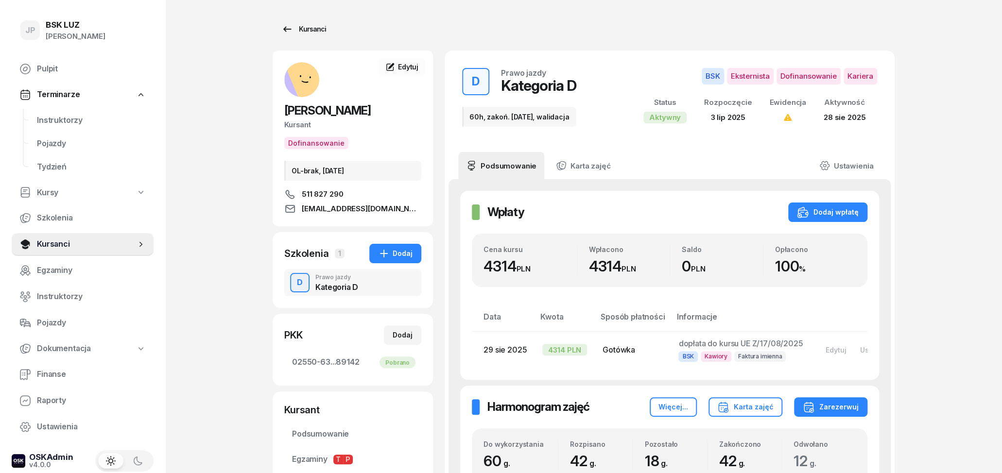
click at [284, 31] on icon at bounding box center [287, 29] width 12 height 12
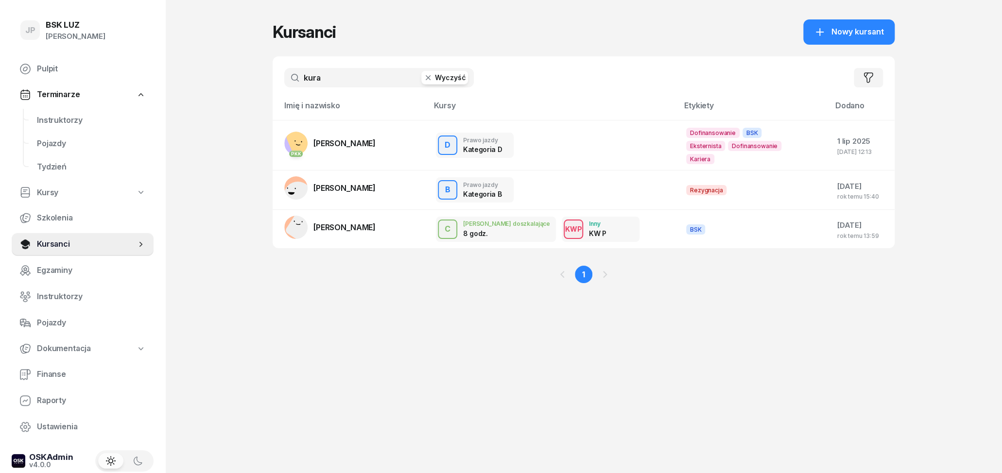
click at [450, 76] on button "Wyczyść" at bounding box center [444, 78] width 47 height 14
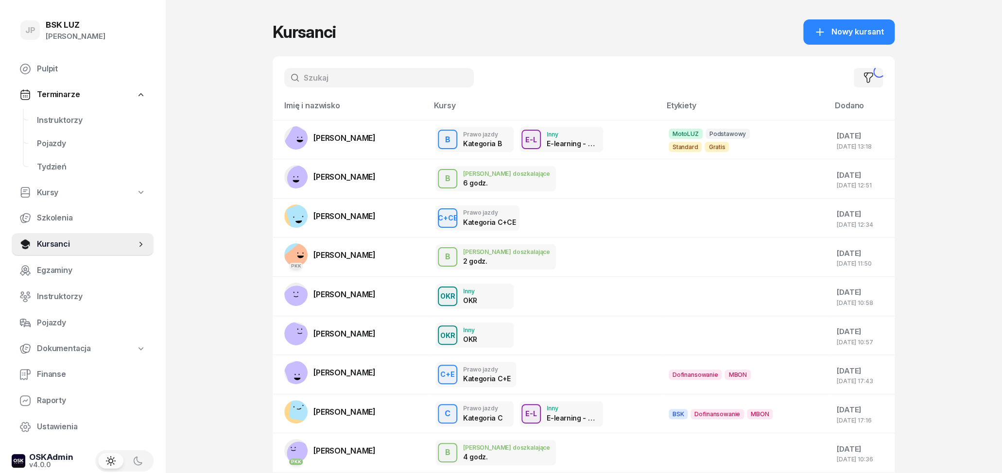
click at [373, 75] on input "text" at bounding box center [379, 77] width 190 height 19
click at [352, 77] on input "text" at bounding box center [379, 77] width 190 height 19
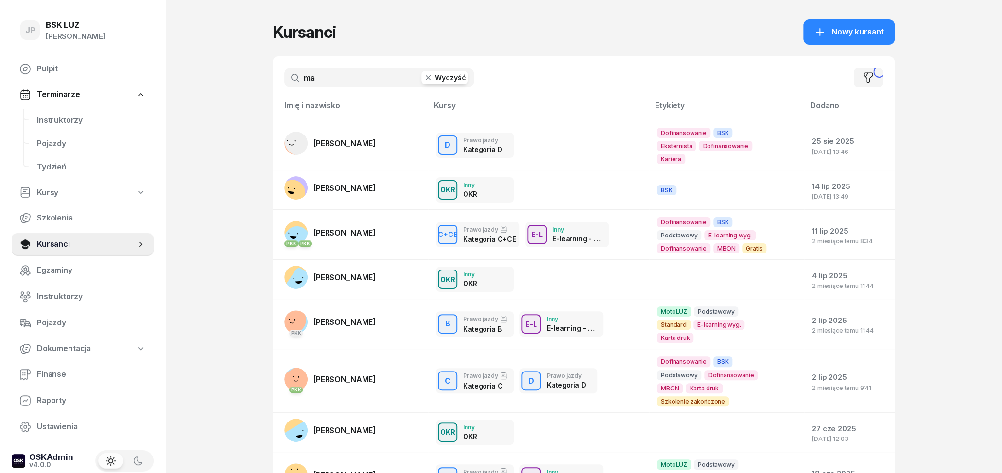
type input "m"
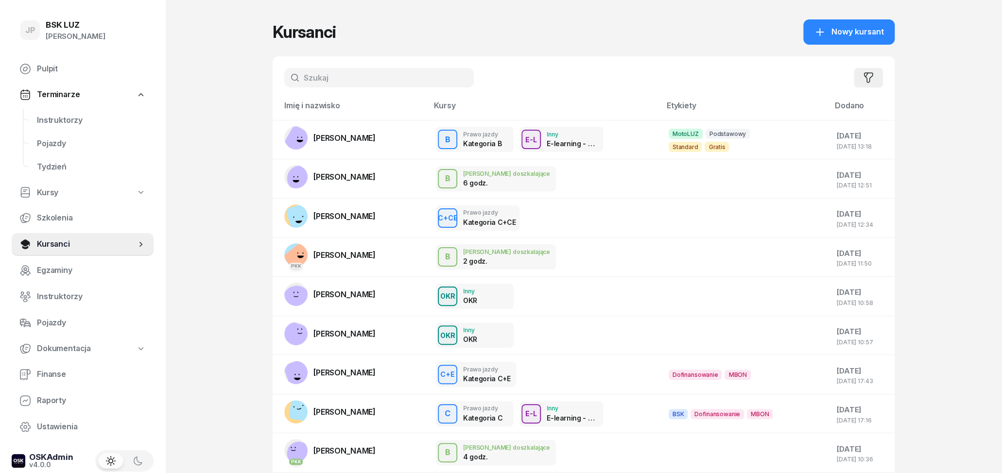
click at [867, 80] on icon "button" at bounding box center [869, 78] width 12 height 12
select select "createdAt-desc"
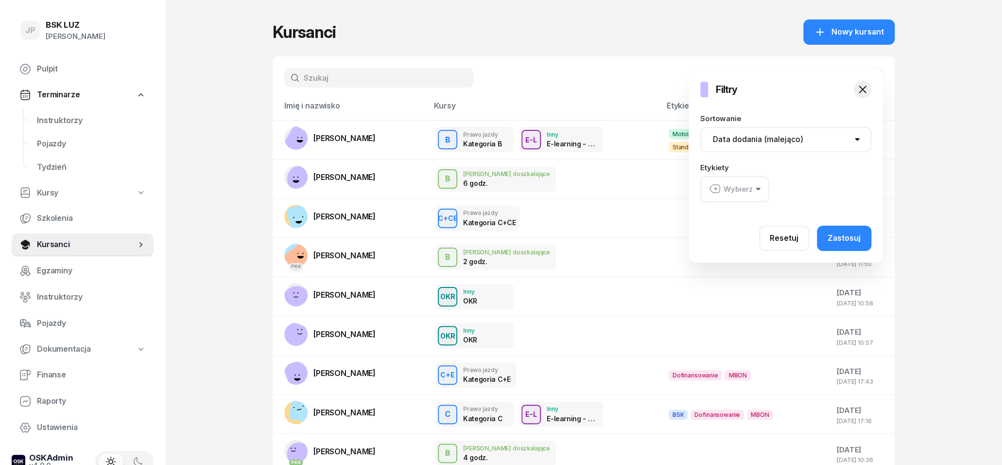
click at [757, 186] on button "Wybierz" at bounding box center [734, 189] width 69 height 26
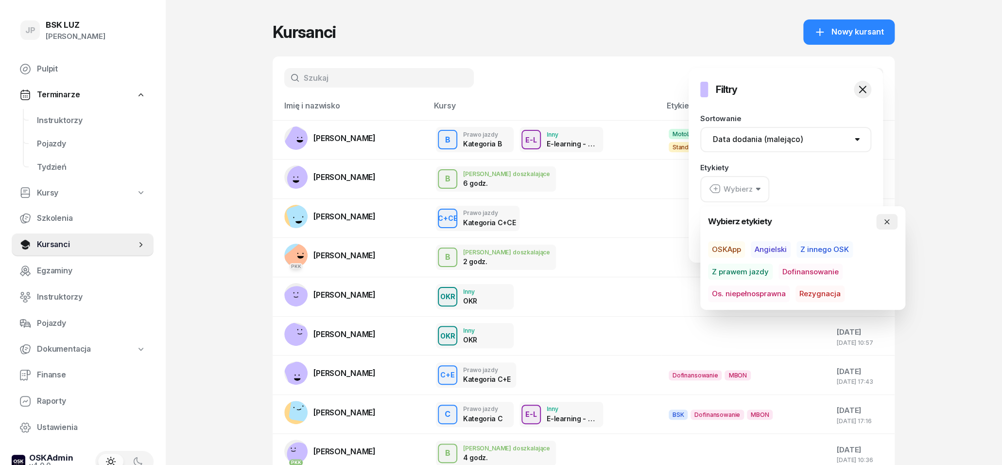
click at [886, 220] on icon "button" at bounding box center [887, 222] width 8 height 8
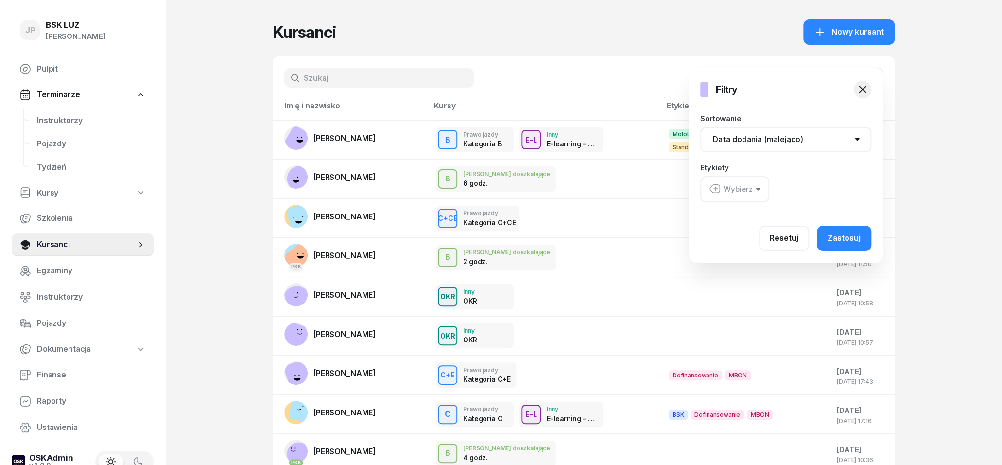
click at [315, 71] on div at bounding box center [774, 288] width 1002 height 465
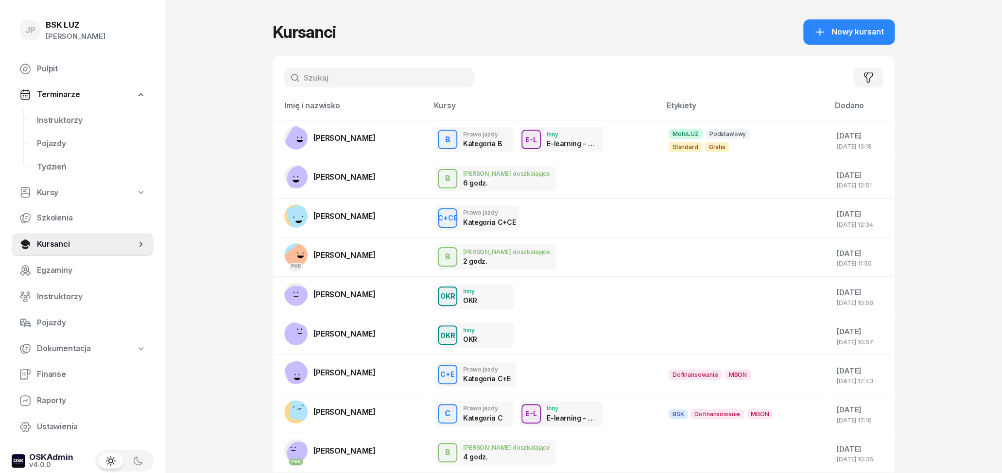
click at [317, 79] on input "text" at bounding box center [379, 77] width 190 height 19
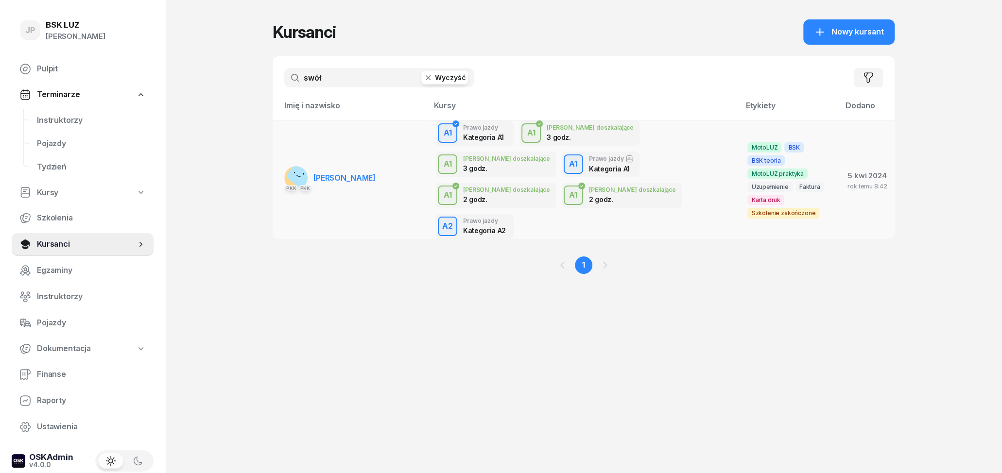
type input "swół"
click at [361, 173] on span "[PERSON_NAME]" at bounding box center [344, 178] width 62 height 10
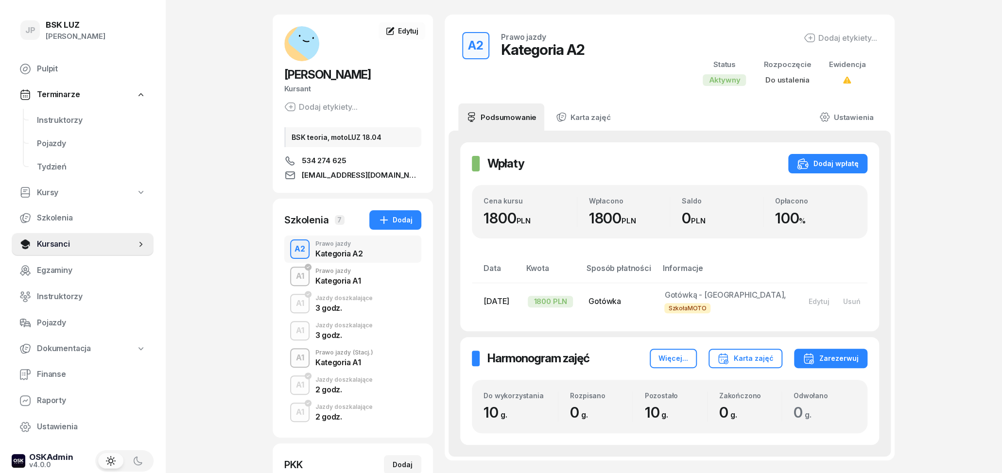
scroll to position [51, 0]
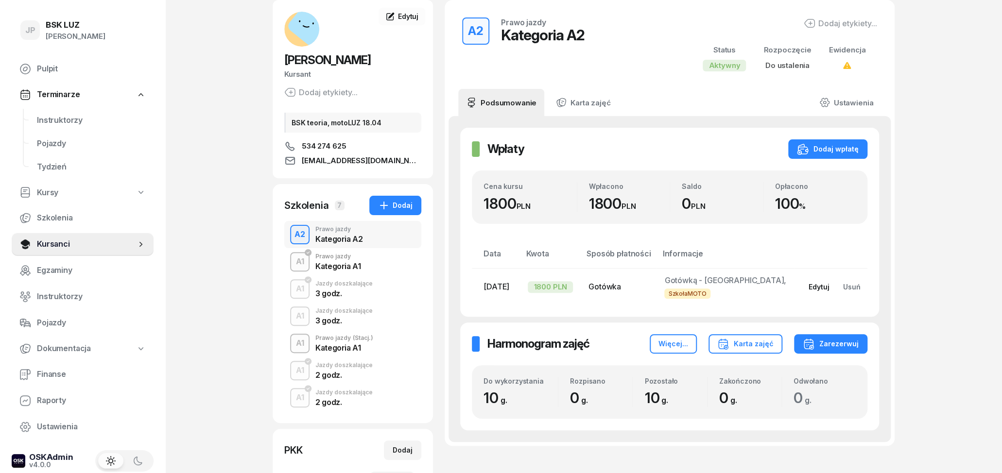
click at [821, 291] on div "Edytuj" at bounding box center [819, 287] width 21 height 8
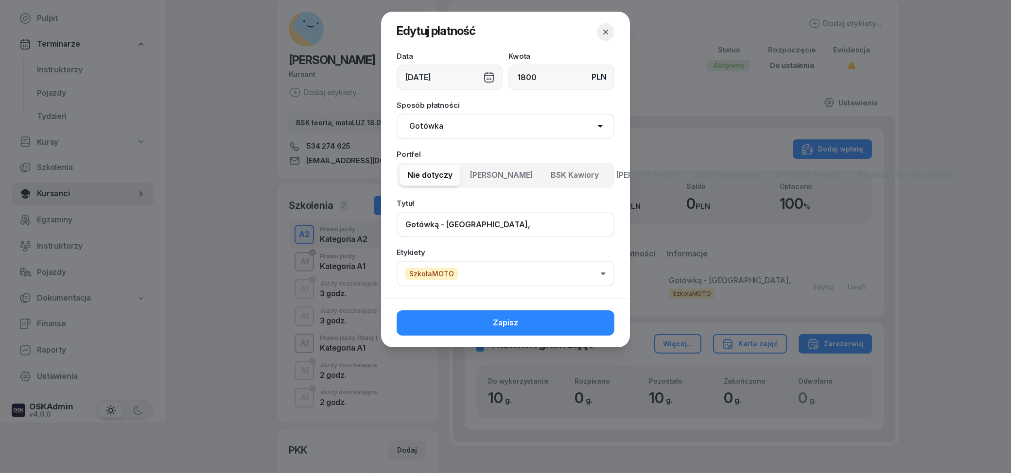
click at [444, 226] on input "Gotówką - [GEOGRAPHIC_DATA]," at bounding box center [506, 224] width 218 height 25
click at [444, 223] on input "Gotówką - [GEOGRAPHIC_DATA]," at bounding box center [506, 224] width 218 height 25
click at [470, 222] on input "Skłodowska," at bounding box center [506, 224] width 218 height 25
paste input "F/1/09/2025 SzM"
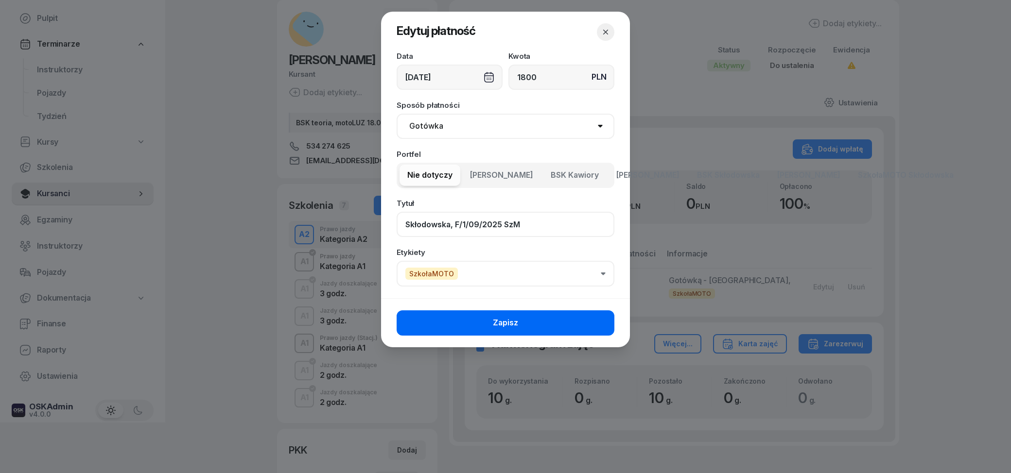
type input "Skłodowska, F/1/09/2025 SzM"
click at [491, 321] on button "Zapisz" at bounding box center [506, 323] width 218 height 25
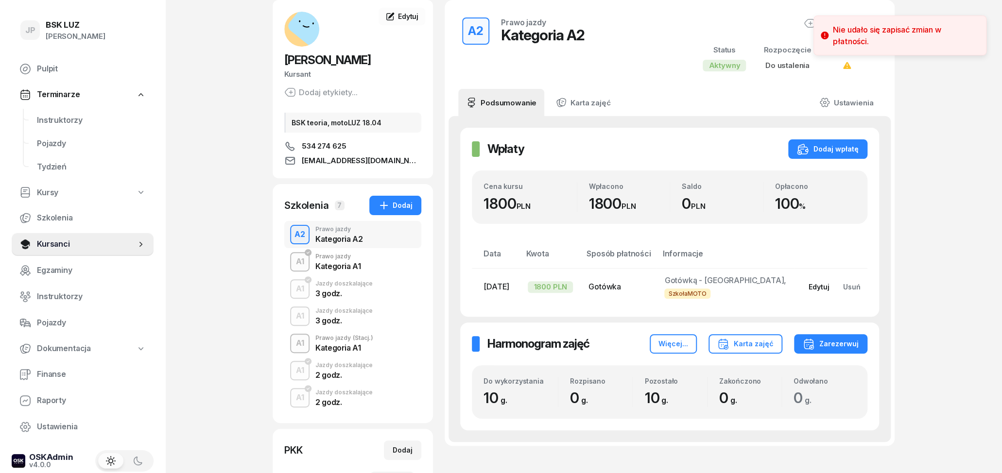
click at [822, 290] on div "Edytuj" at bounding box center [819, 287] width 21 height 8
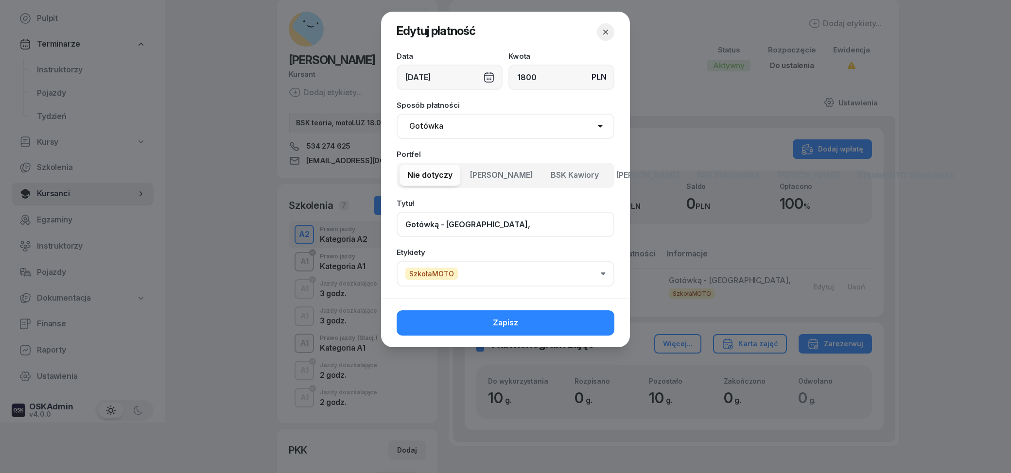
click at [514, 225] on input "Gotówką - [GEOGRAPHIC_DATA]," at bounding box center [506, 224] width 218 height 25
paste input "F/1/09/2025 SzM"
click at [492, 223] on input "Gotówką - Skłodowska, F/1/09/2025 SzM" at bounding box center [506, 224] width 218 height 25
click at [446, 226] on input "Gotówką - Skłodowska F/1/09/2025 SzM" at bounding box center [506, 224] width 218 height 25
click at [485, 225] on input "Płatność: Skłodowska F/1/09/2025 SzM" at bounding box center [506, 224] width 218 height 25
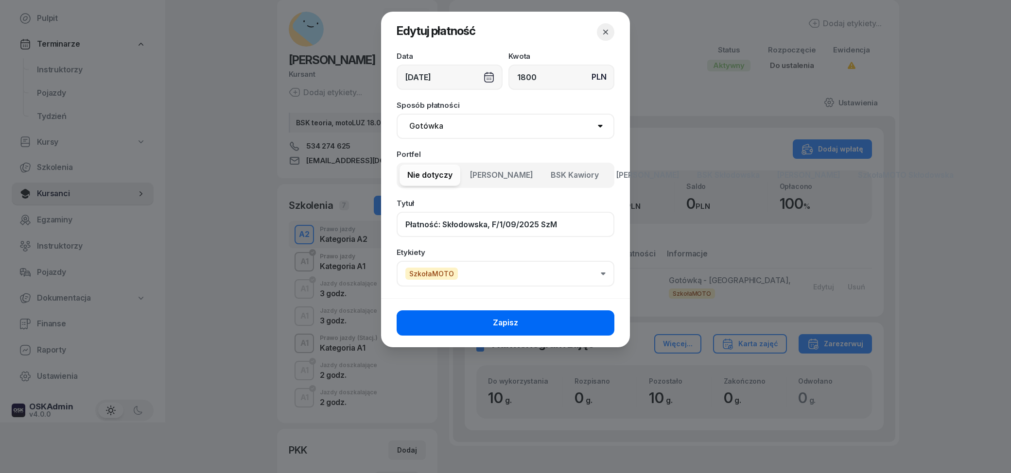
type input "Płatność: Skłodowska, F/1/09/2025 SzM"
click at [524, 316] on button "Zapisz" at bounding box center [506, 323] width 218 height 25
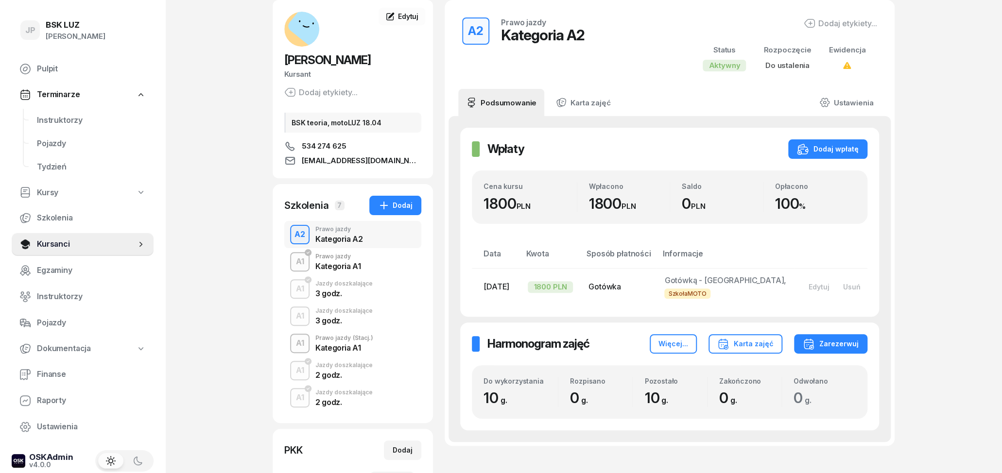
scroll to position [0, 0]
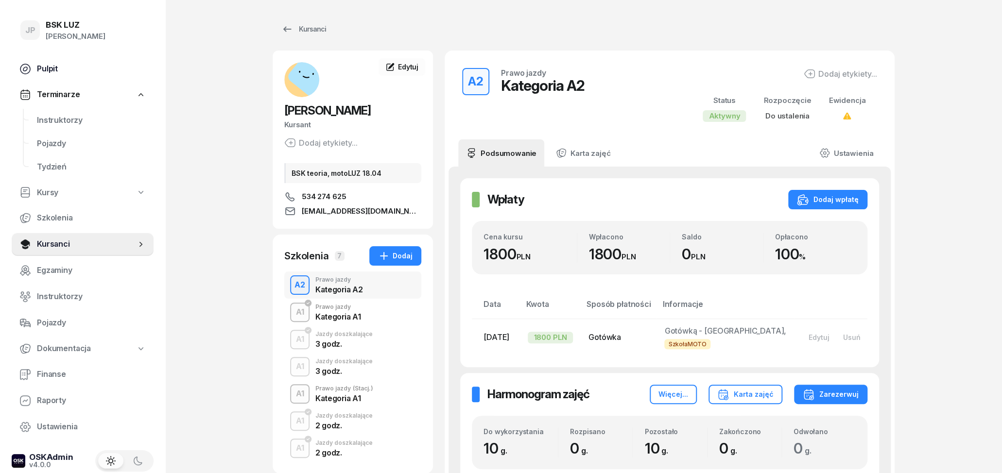
click at [62, 70] on span "Pulpit" at bounding box center [91, 69] width 109 height 13
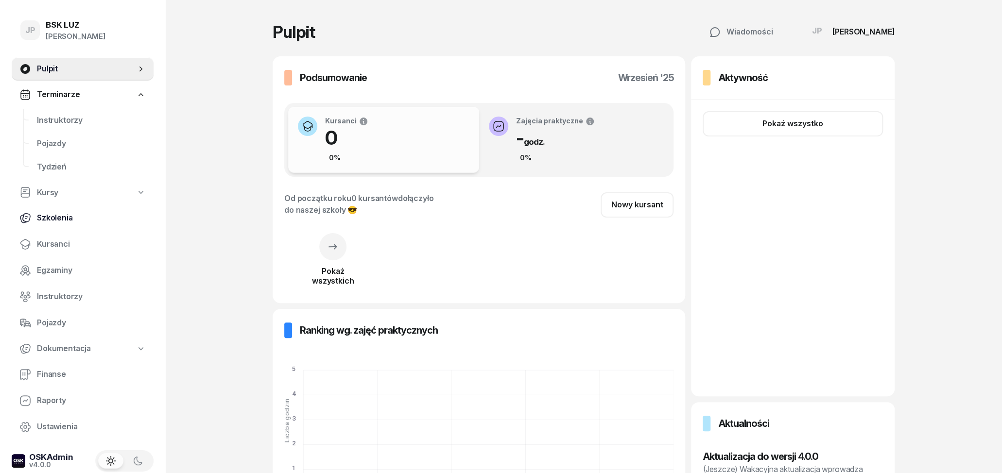
click at [62, 221] on span "Szkolenia" at bounding box center [91, 218] width 109 height 13
select select "createdAt-desc"
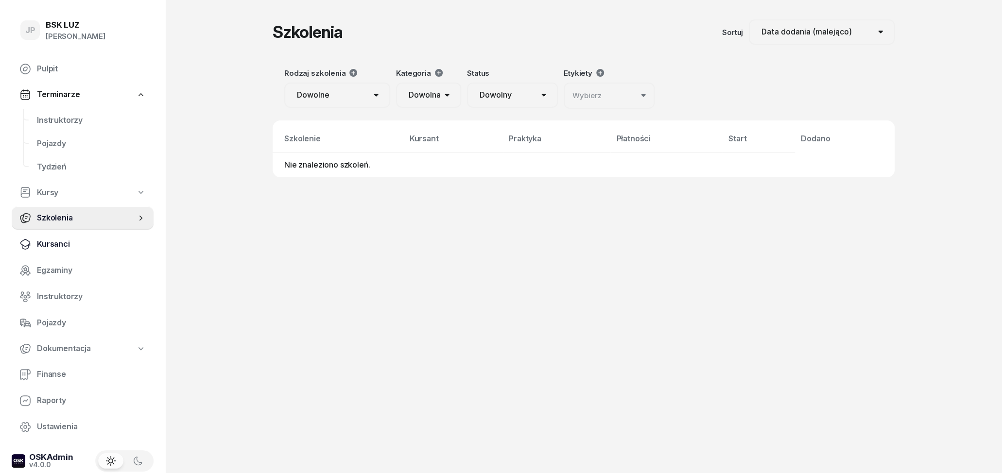
click at [64, 242] on span "Kursanci" at bounding box center [91, 244] width 109 height 13
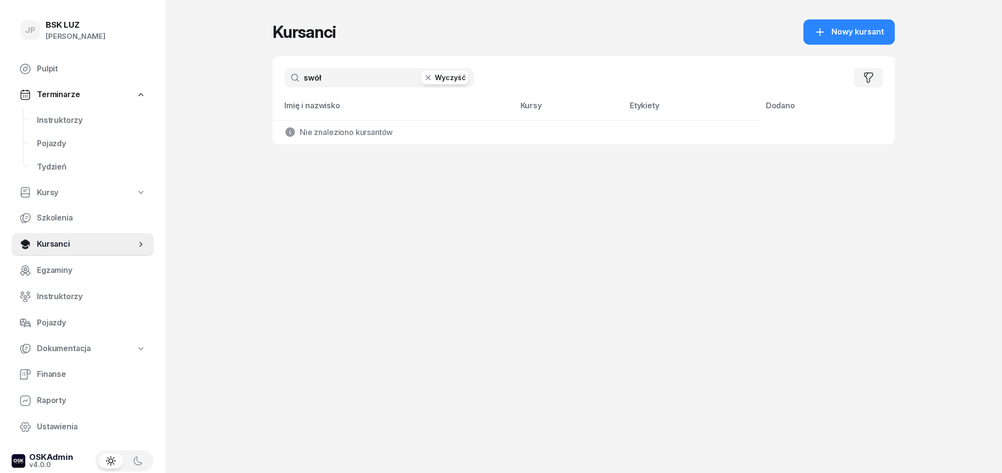
click at [351, 79] on input "swół" at bounding box center [379, 77] width 190 height 19
type input "s"
click at [53, 248] on span "Kursanci" at bounding box center [86, 244] width 99 height 13
click at [54, 245] on span "Kursanci" at bounding box center [86, 244] width 99 height 13
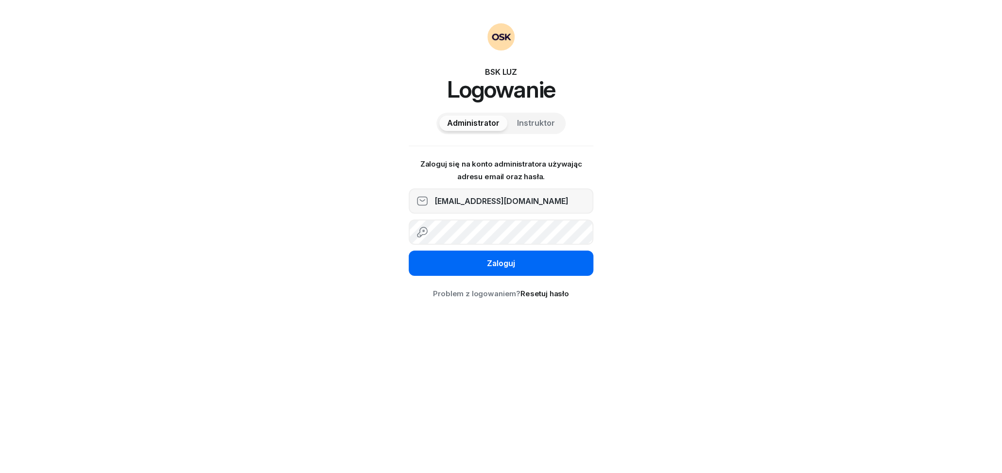
click at [476, 265] on button "Zaloguj" at bounding box center [501, 263] width 185 height 25
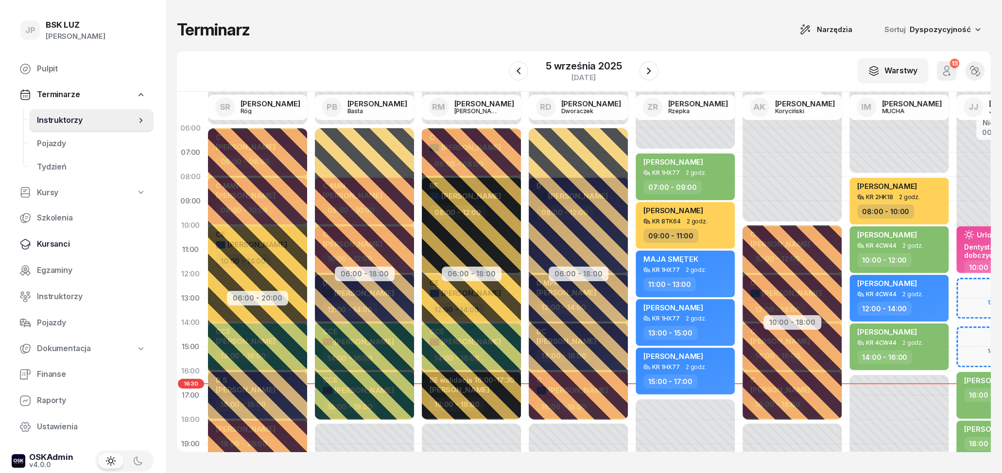
click at [57, 246] on span "Kursanci" at bounding box center [91, 244] width 109 height 13
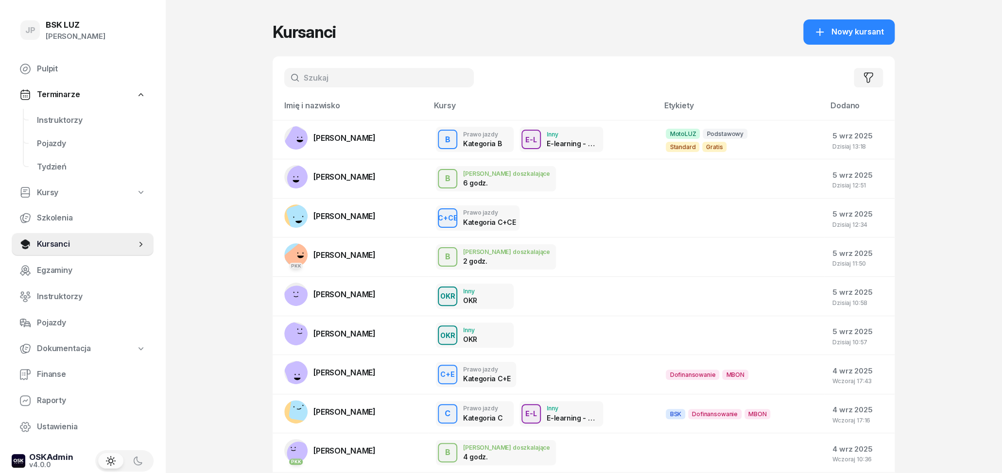
click at [307, 77] on input "text" at bounding box center [379, 77] width 190 height 19
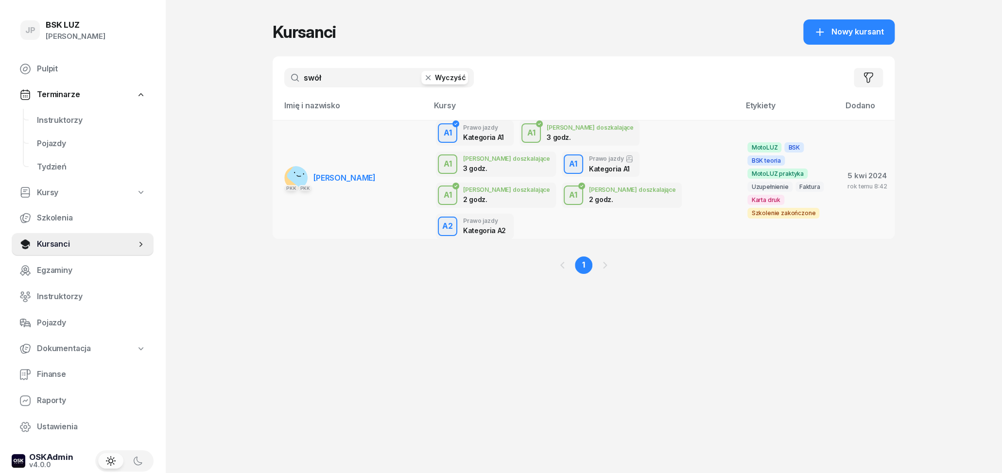
type input "swół"
click at [359, 173] on span "[PERSON_NAME]" at bounding box center [344, 178] width 62 height 10
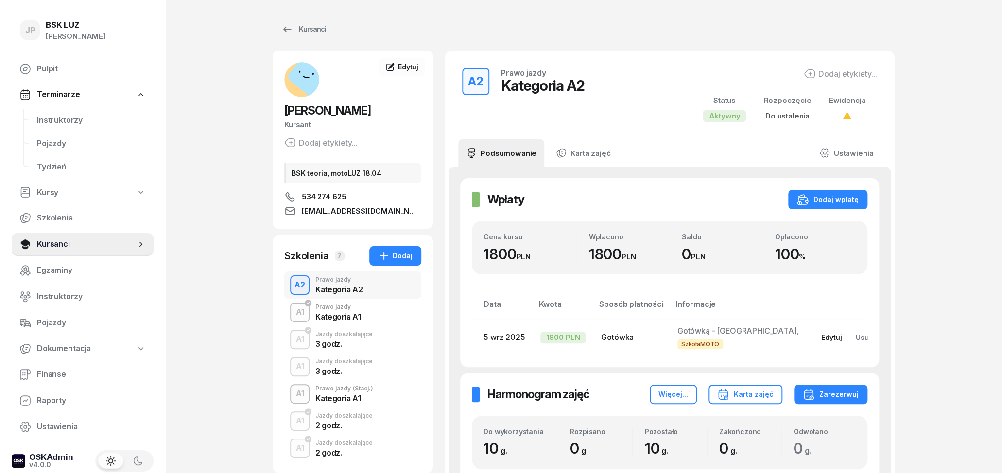
click at [820, 340] on div "Edytuj" at bounding box center [819, 337] width 21 height 8
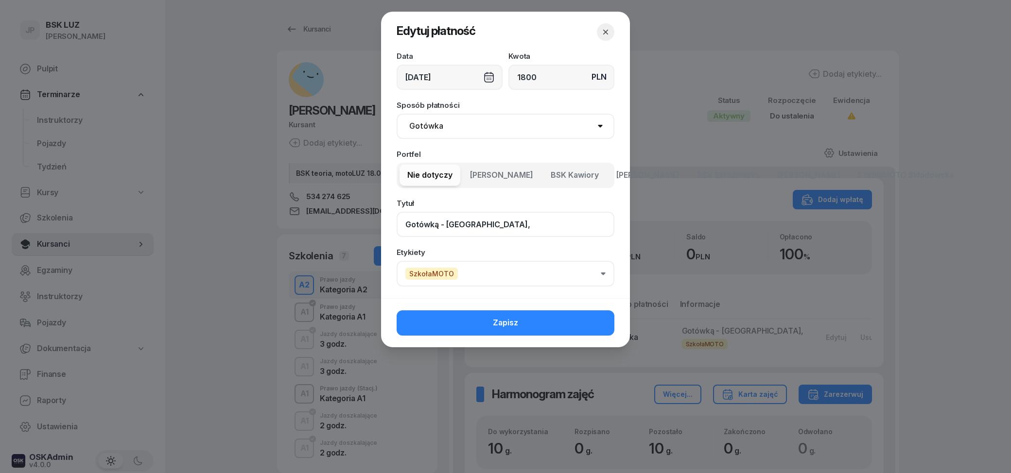
drag, startPoint x: 445, startPoint y: 222, endPoint x: 394, endPoint y: 225, distance: 51.1
click at [397, 225] on input "Gotówką - [GEOGRAPHIC_DATA]," at bounding box center [506, 224] width 218 height 25
type input "PłatnośćSkłodowska,"
click at [397, 114] on select "Gotówka Karta Przelew Płatności online BLIK" at bounding box center [506, 126] width 218 height 25
click option "Gotówka" at bounding box center [0, 0] width 0 height 0
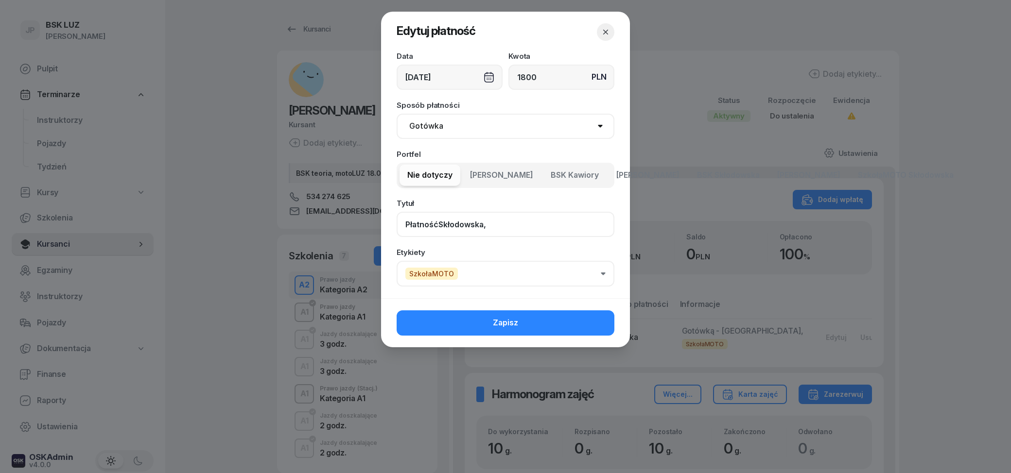
click at [436, 223] on input "PłatnośćSkłodowska," at bounding box center [506, 224] width 218 height 25
click at [555, 326] on button "Zapisz" at bounding box center [506, 323] width 218 height 25
